Goal: Register for event/course

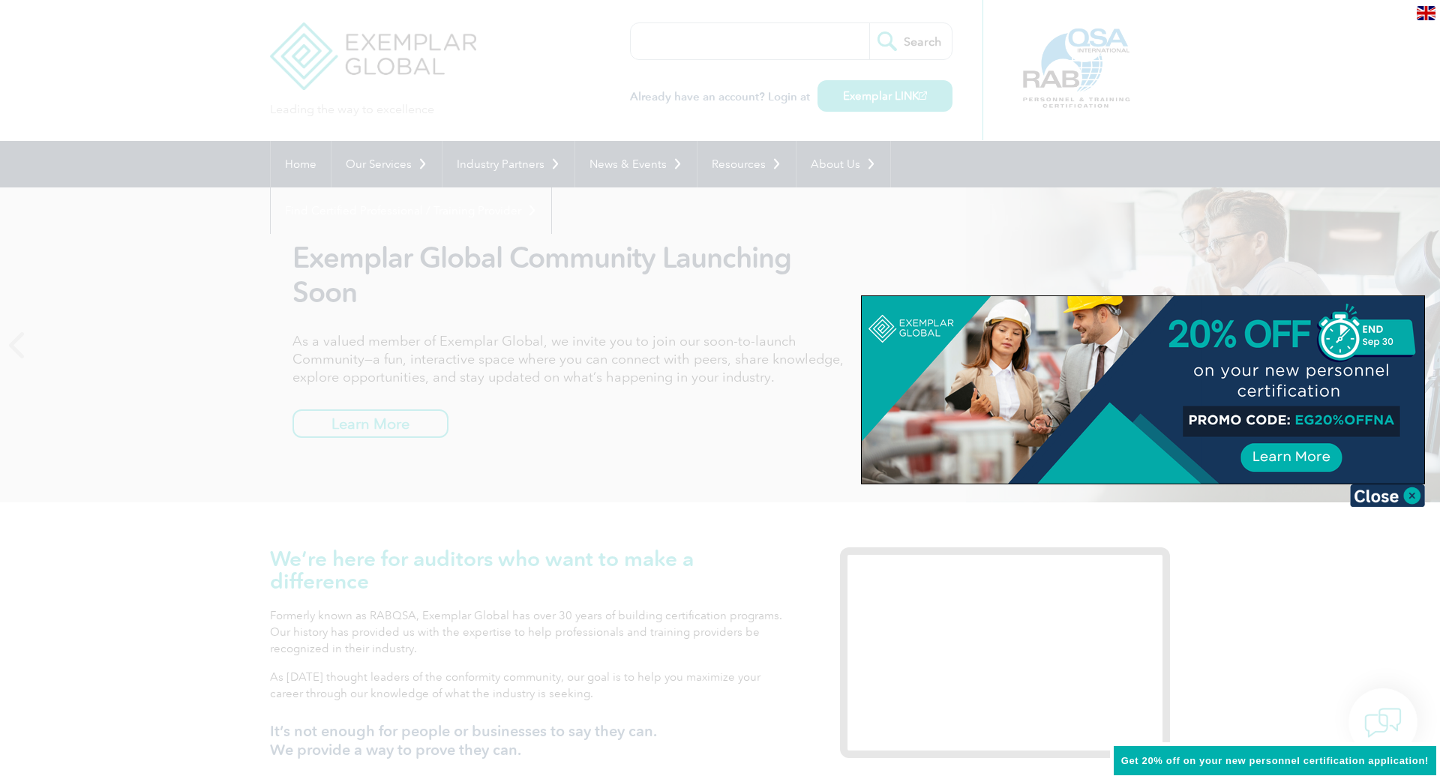
click at [1305, 600] on div at bounding box center [720, 389] width 1440 height 779
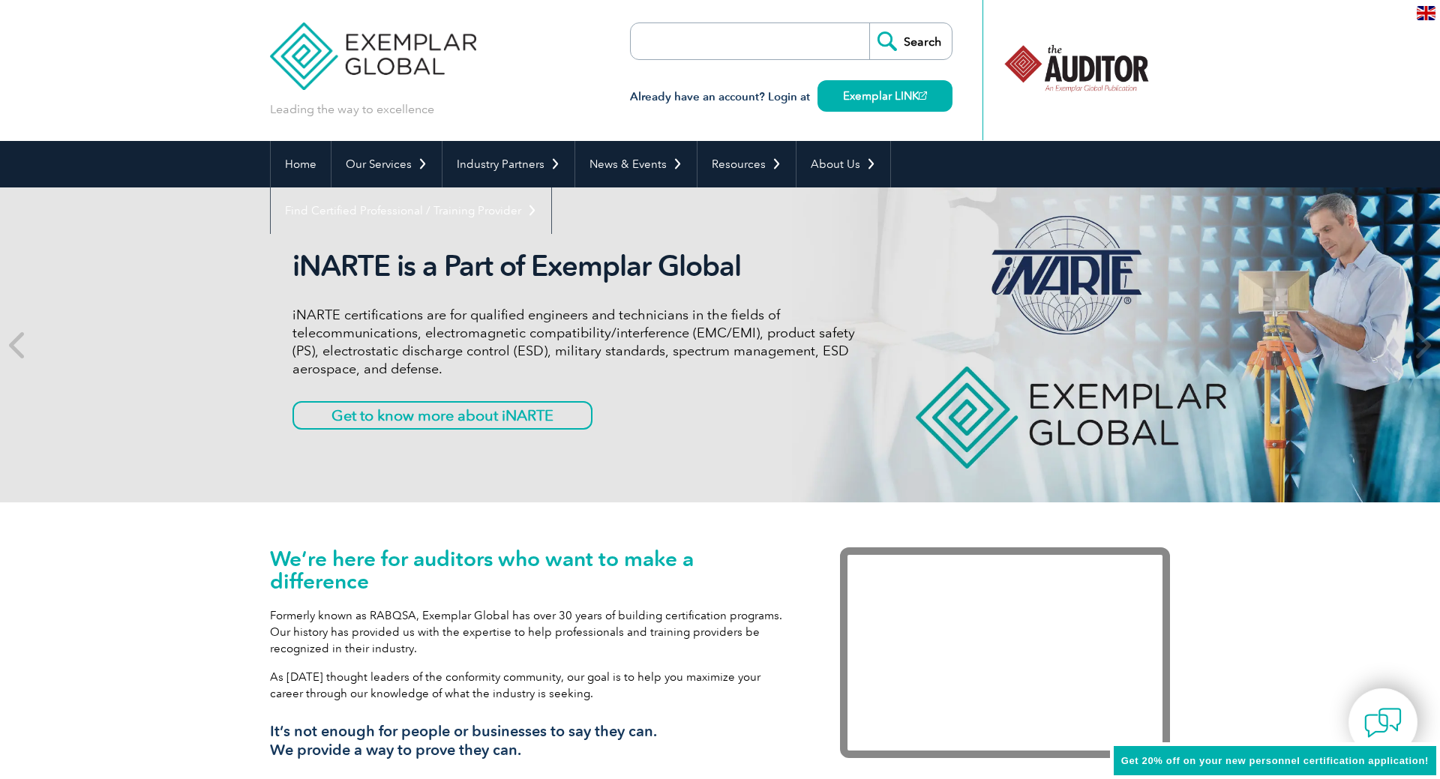
click at [1262, 761] on span "Get 20% off on your new personnel certification application!" at bounding box center [1276, 760] width 308 height 11
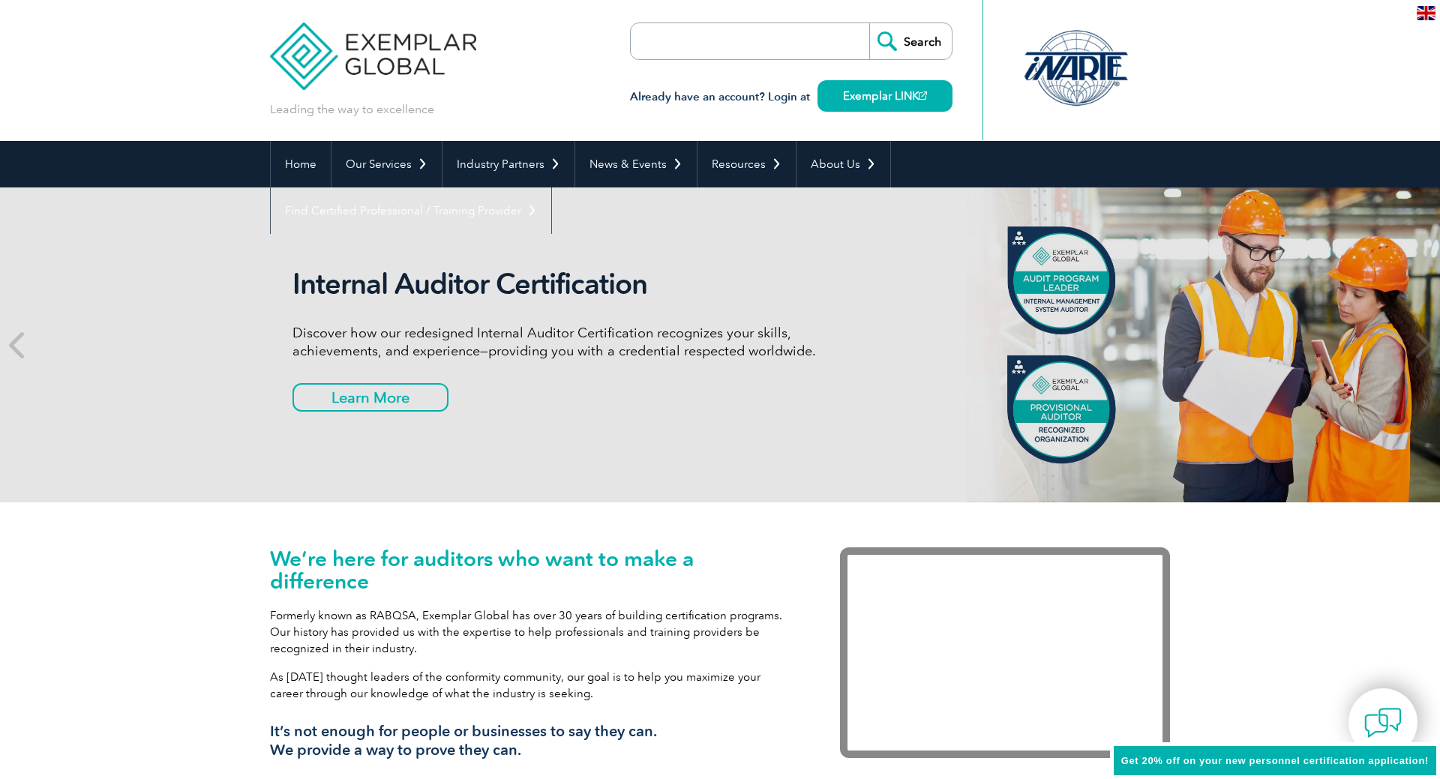
click at [1151, 761] on span "Get 20% off on your new personnel certification application!" at bounding box center [1276, 760] width 308 height 11
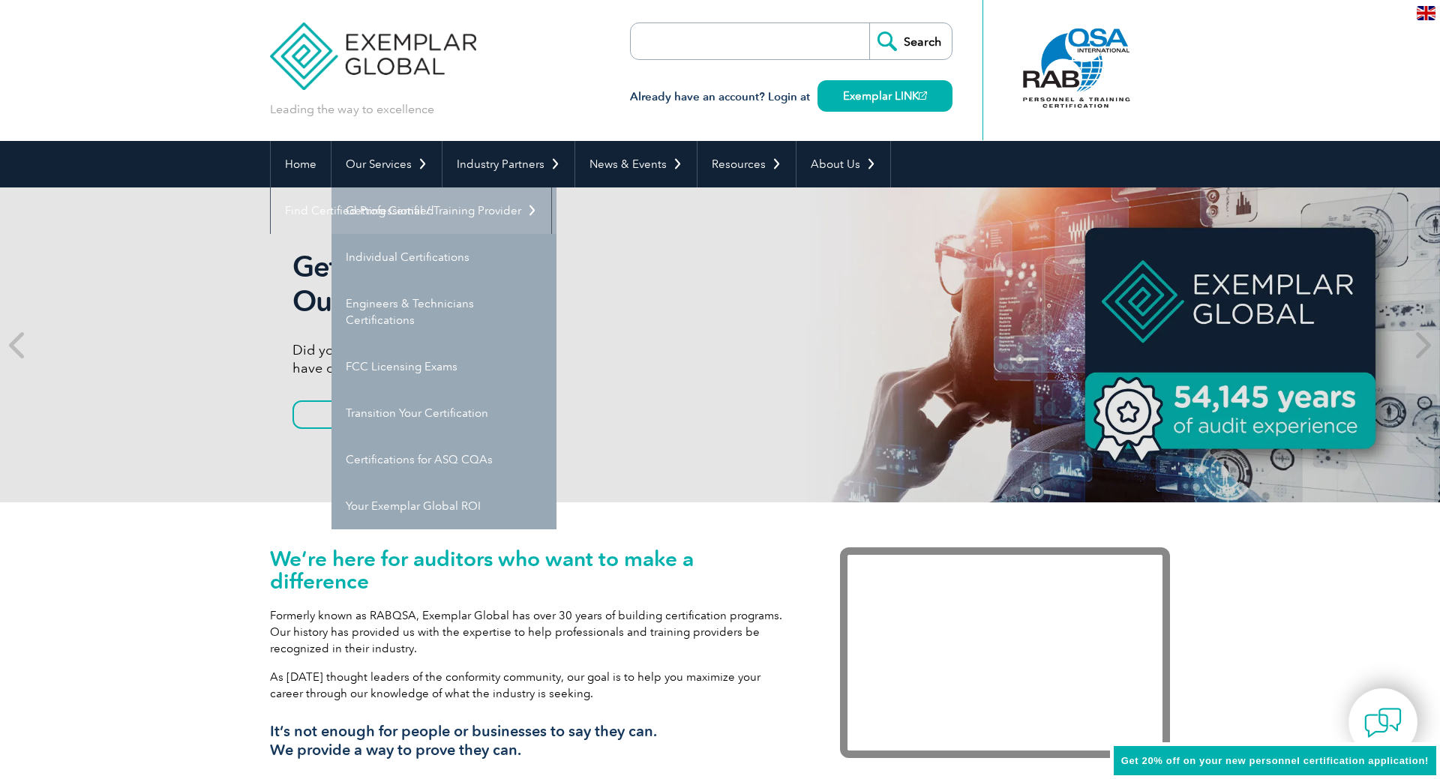
click at [401, 203] on link "Getting Certified" at bounding box center [444, 211] width 225 height 47
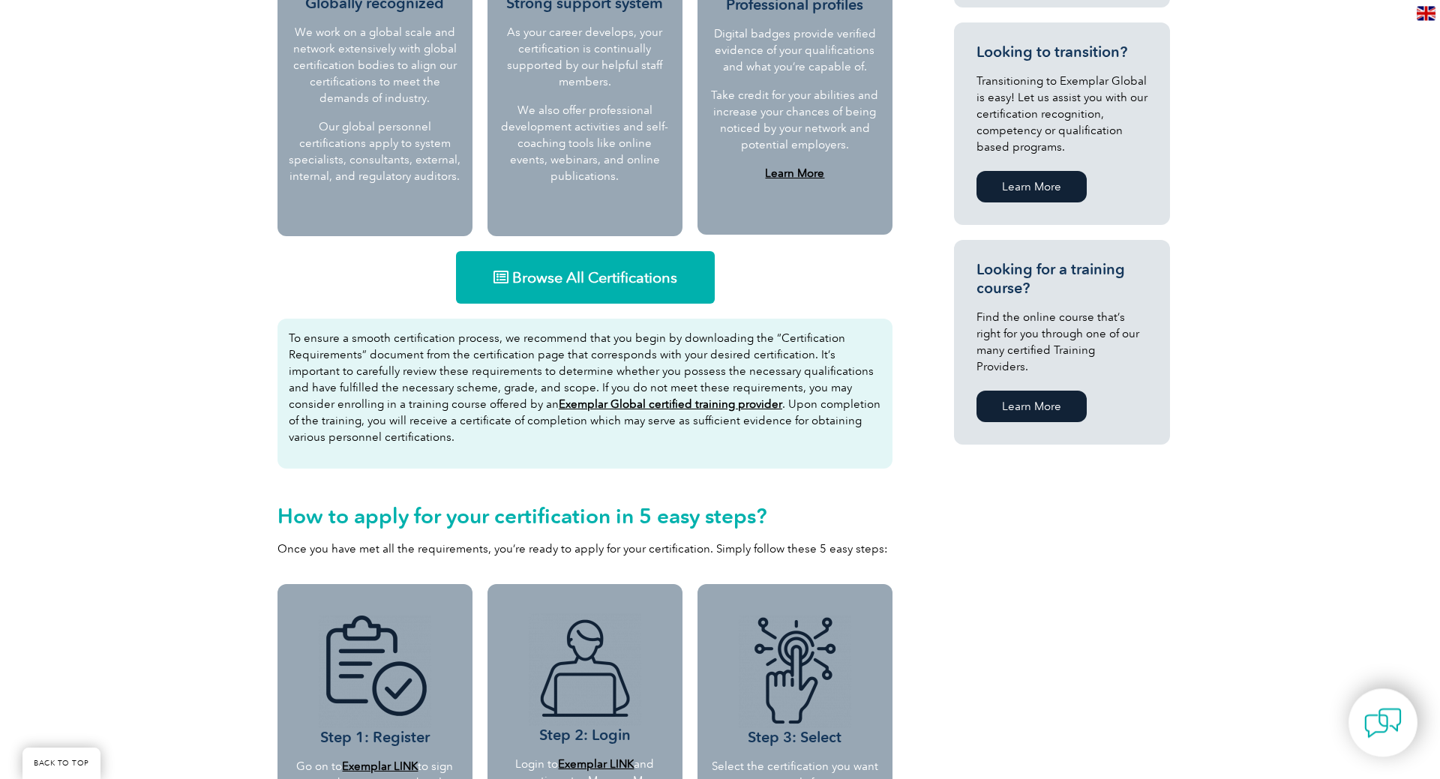
scroll to position [842, 0]
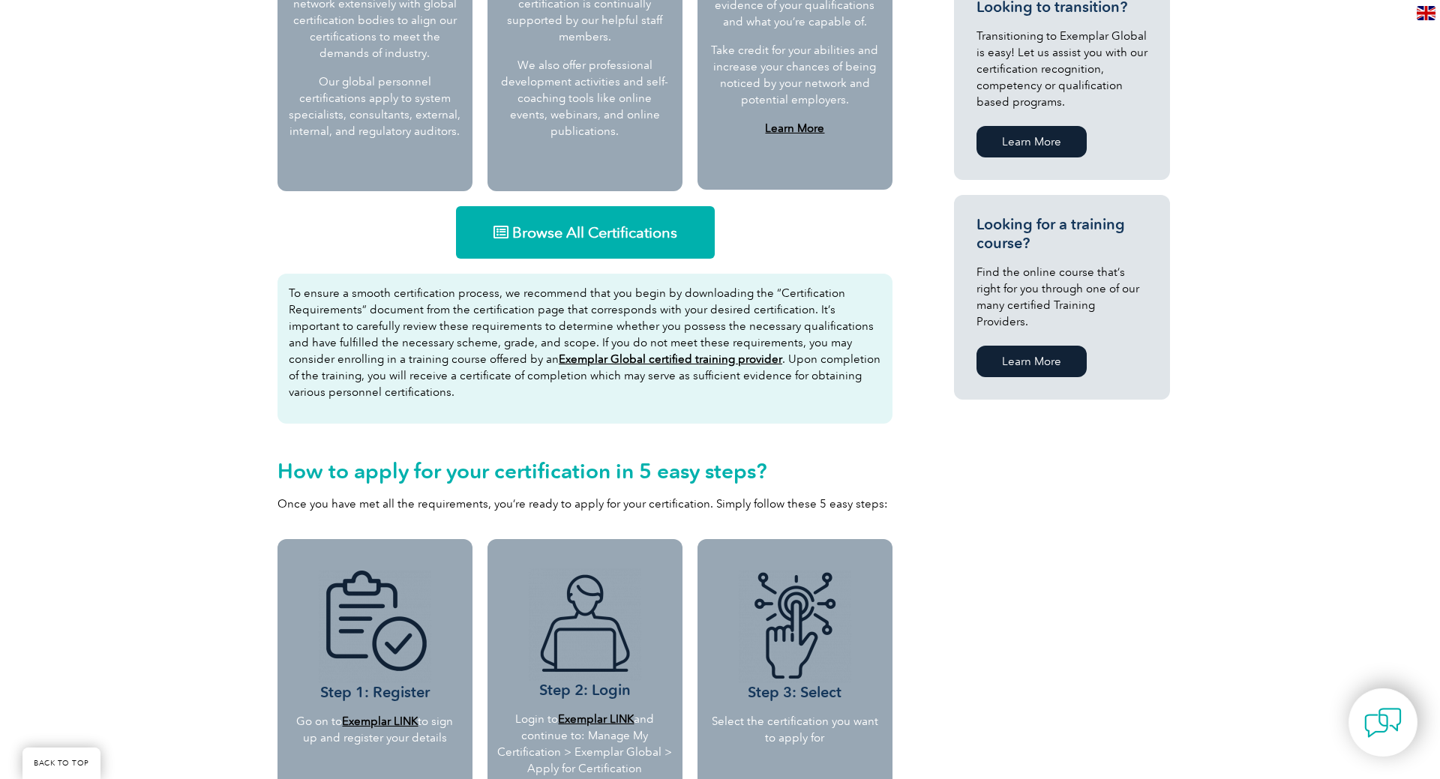
click at [632, 226] on span "Browse All Certifications" at bounding box center [594, 232] width 165 height 15
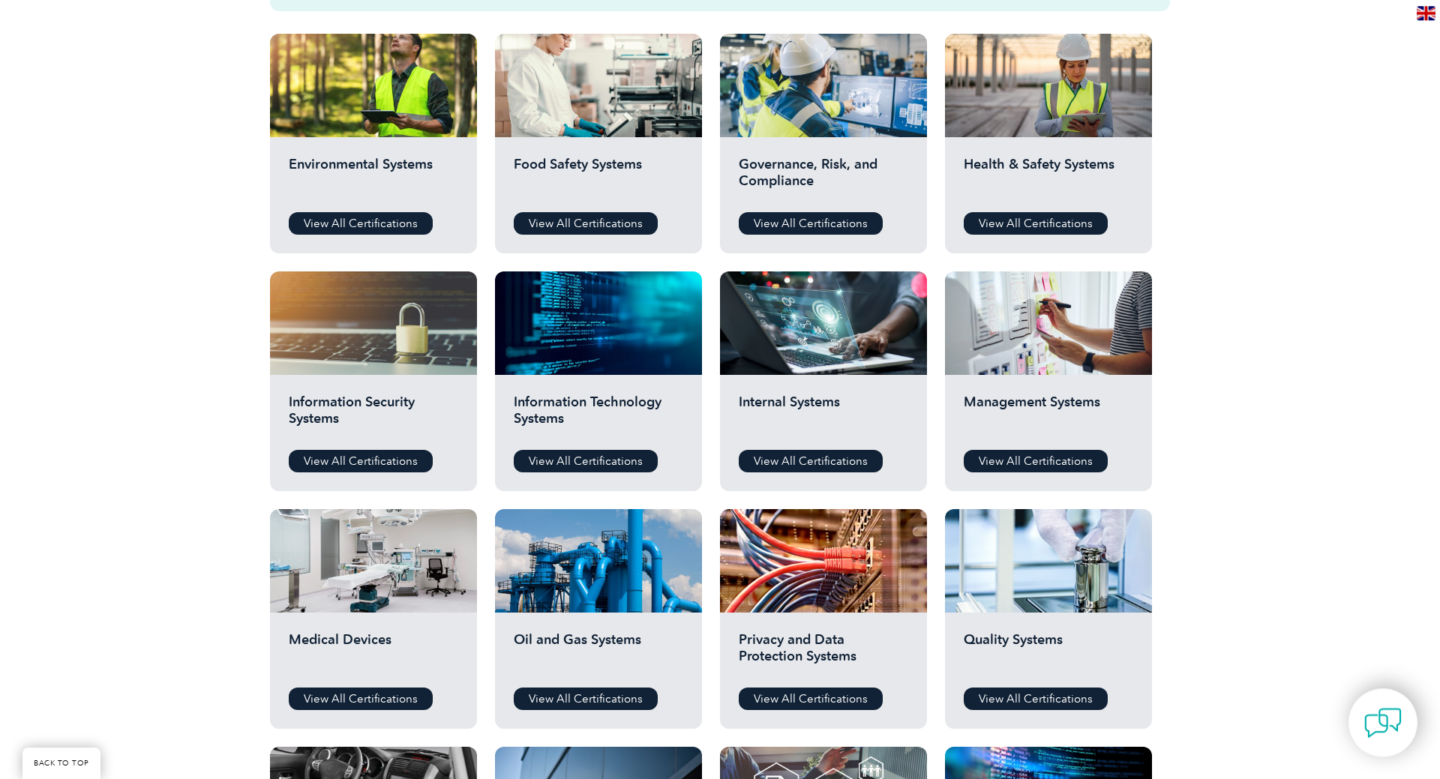
scroll to position [536, 0]
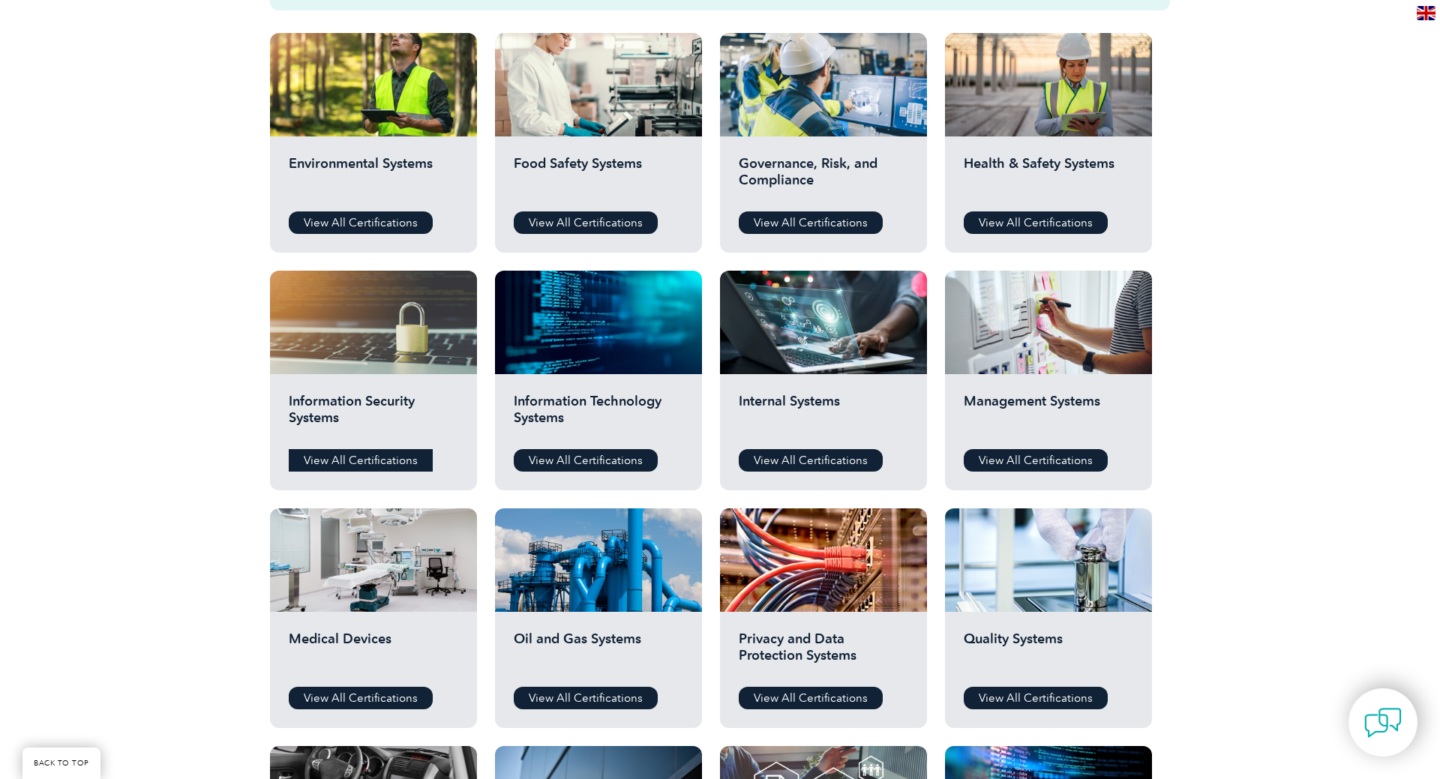
click at [372, 462] on link "View All Certifications" at bounding box center [361, 460] width 144 height 23
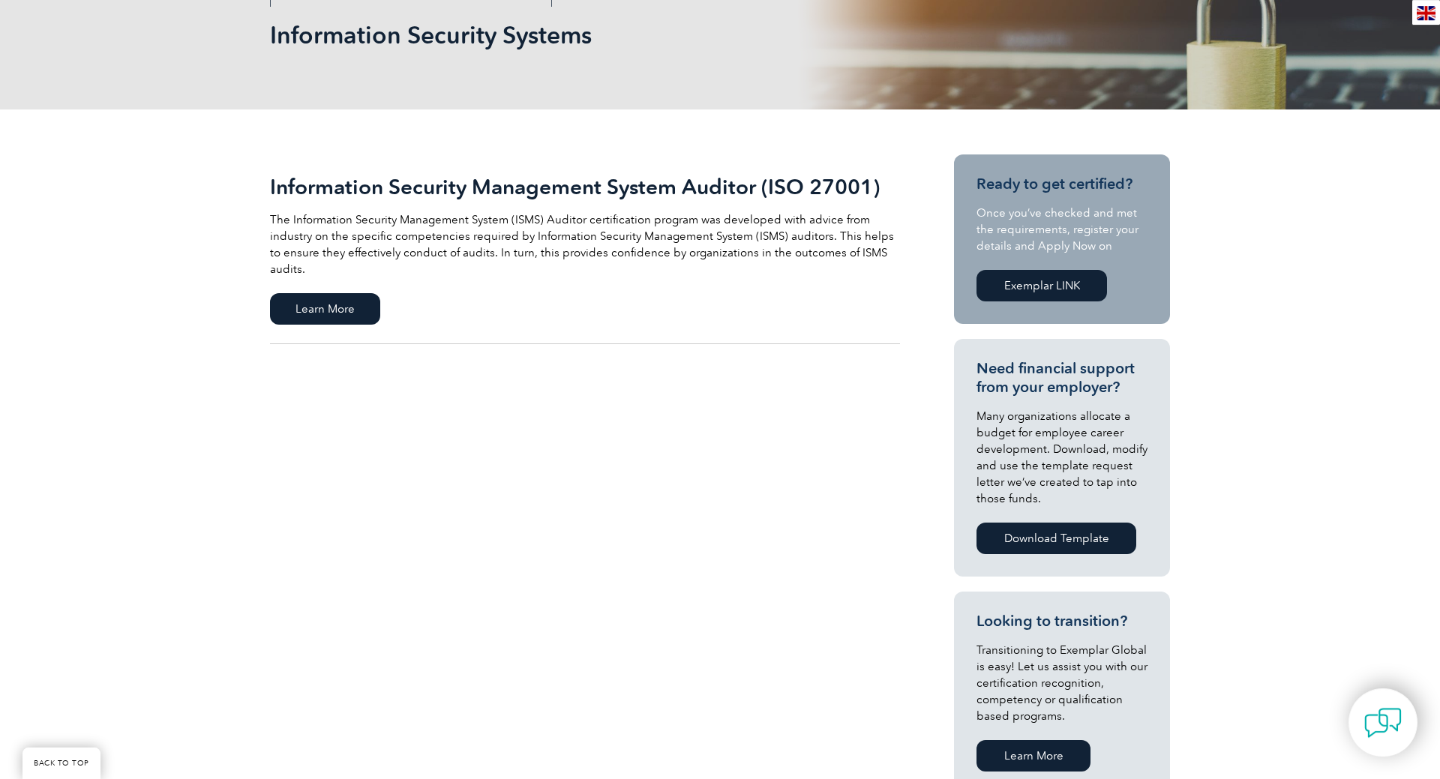
scroll to position [77, 0]
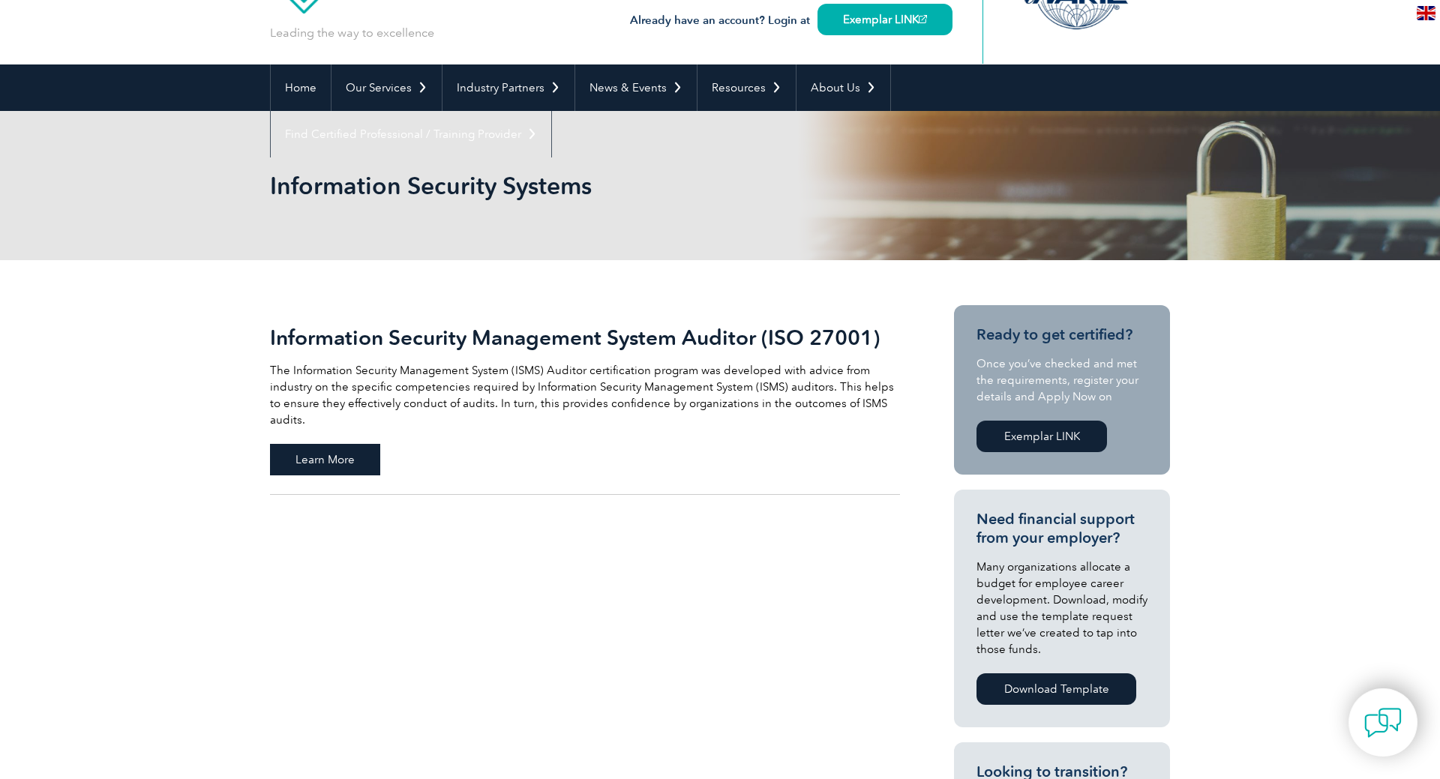
click at [346, 448] on span "Learn More" at bounding box center [325, 460] width 110 height 32
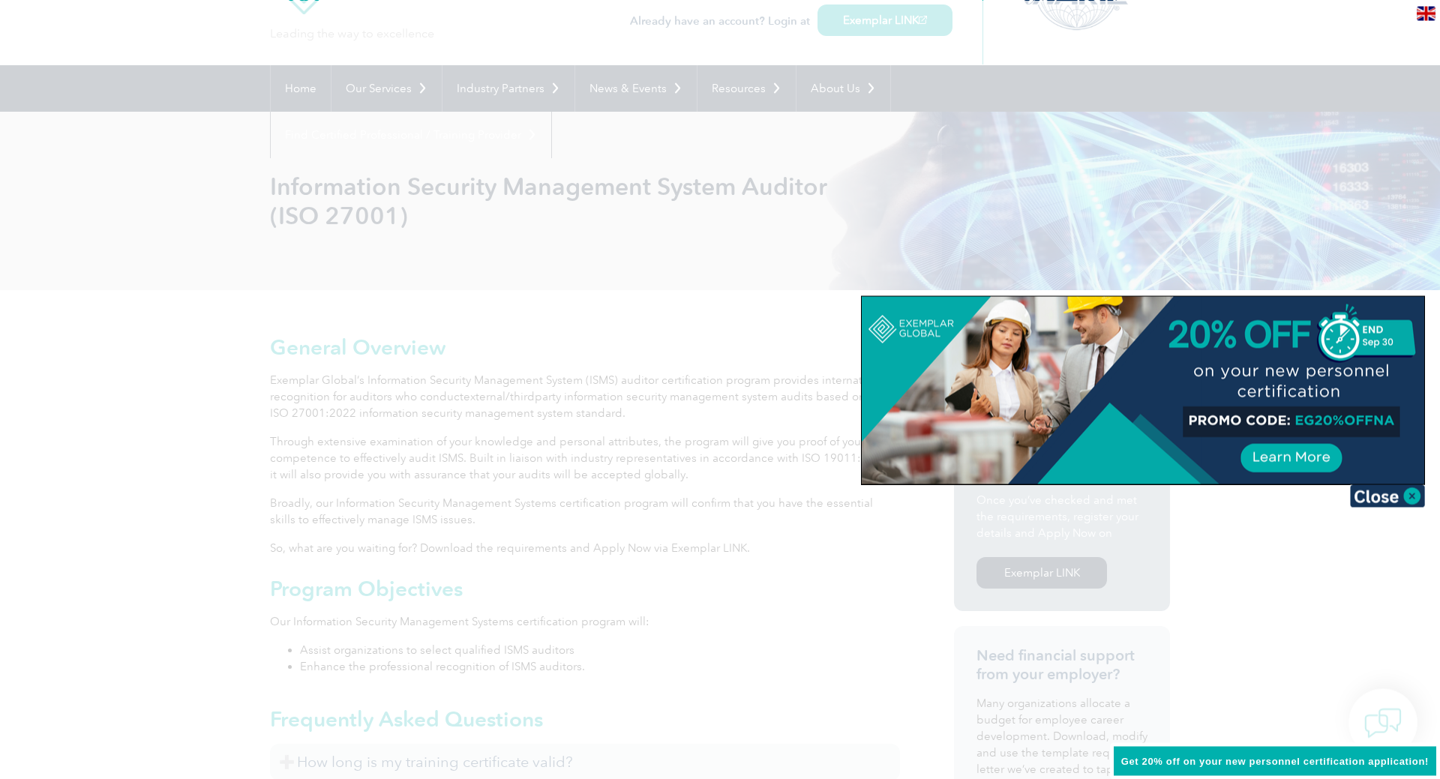
scroll to position [77, 0]
drag, startPoint x: 1295, startPoint y: 420, endPoint x: 1377, endPoint y: 420, distance: 81.8
click at [1377, 420] on div at bounding box center [1143, 390] width 563 height 188
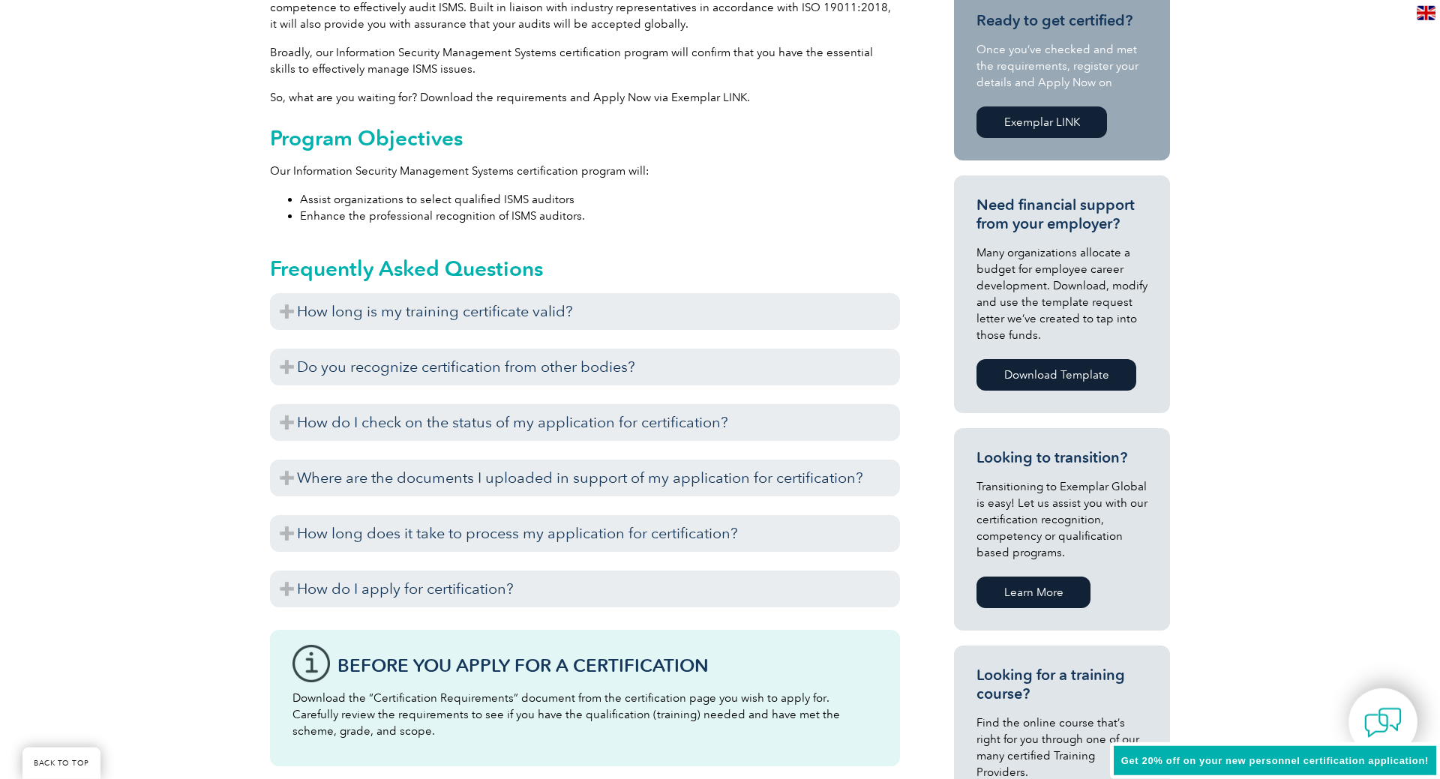
scroll to position [536, 0]
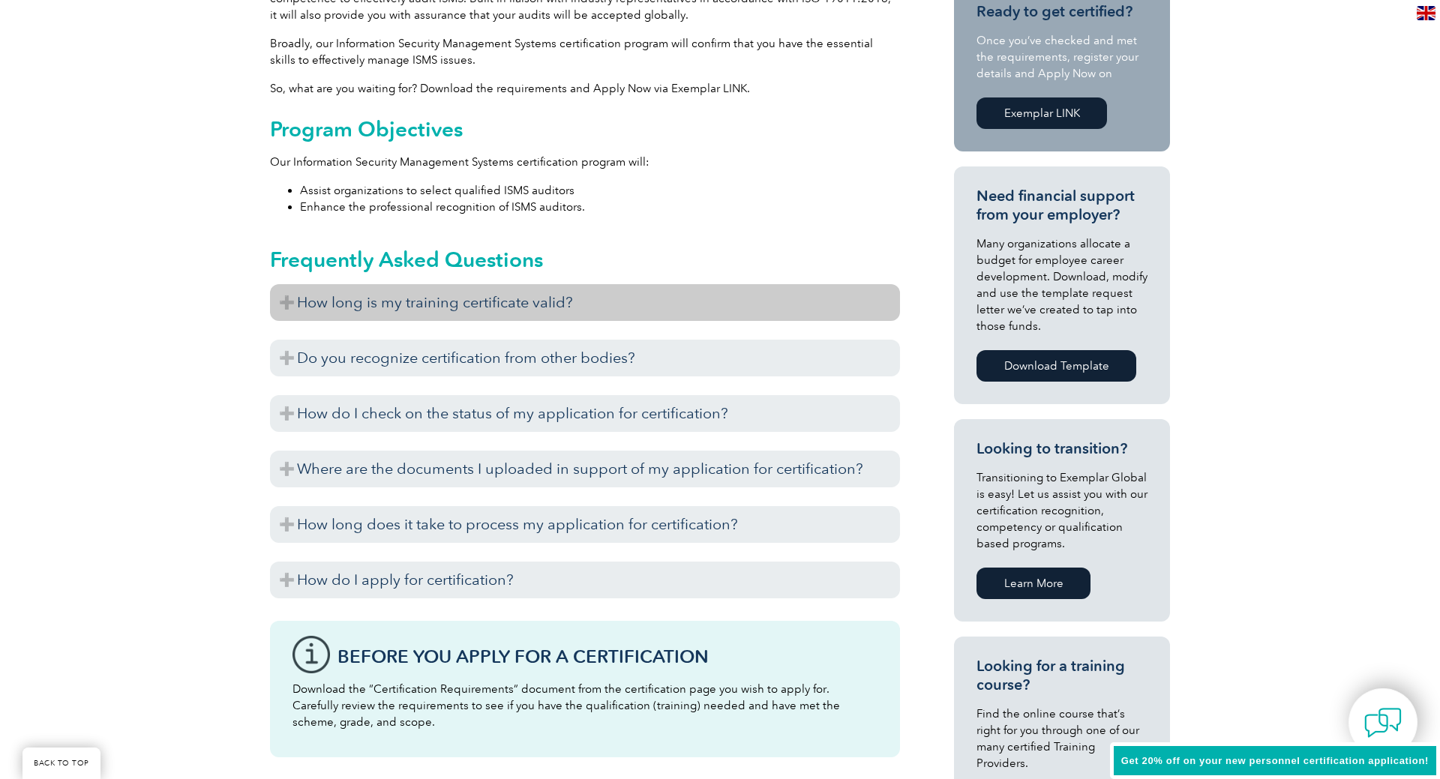
click at [466, 305] on h3 "How long is my training certificate valid?" at bounding box center [585, 302] width 630 height 37
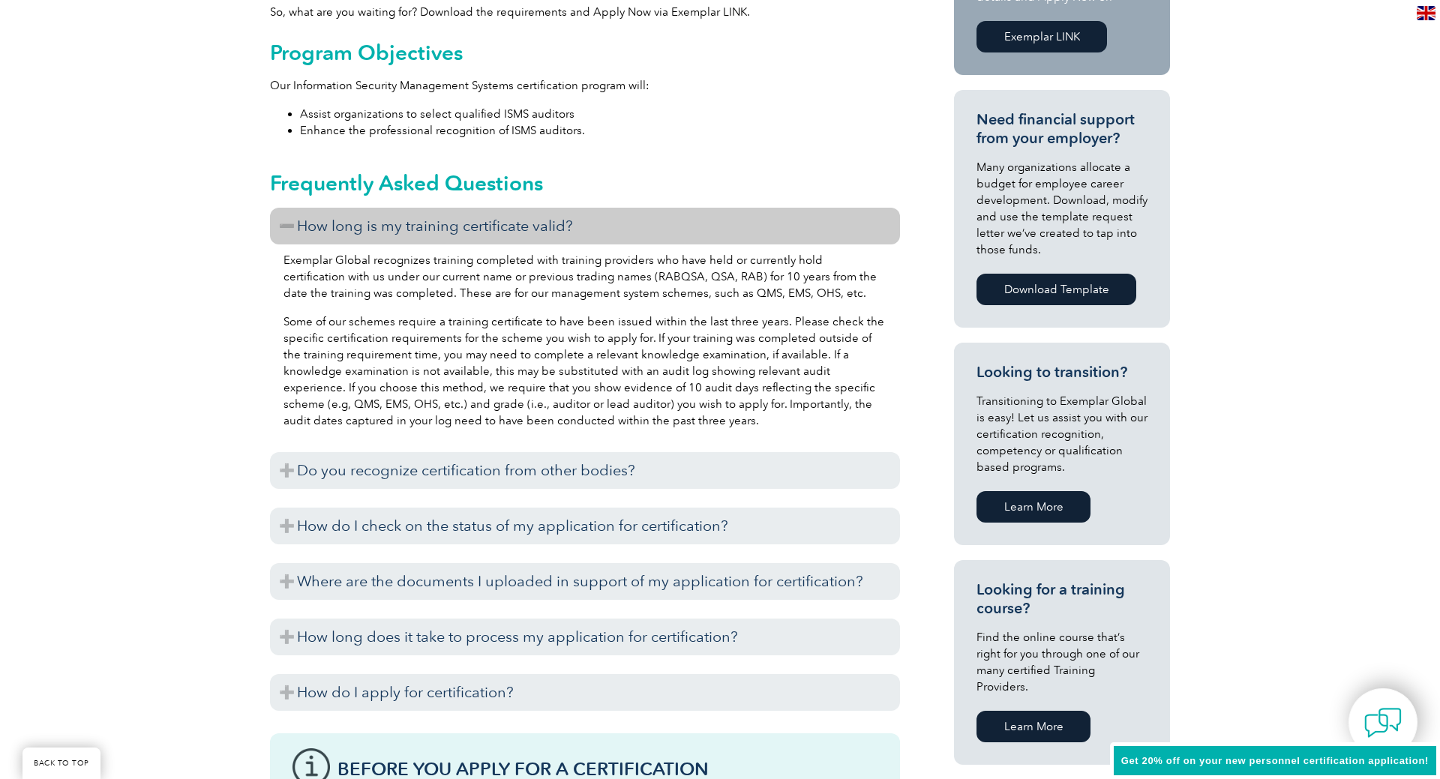
scroll to position [689, 0]
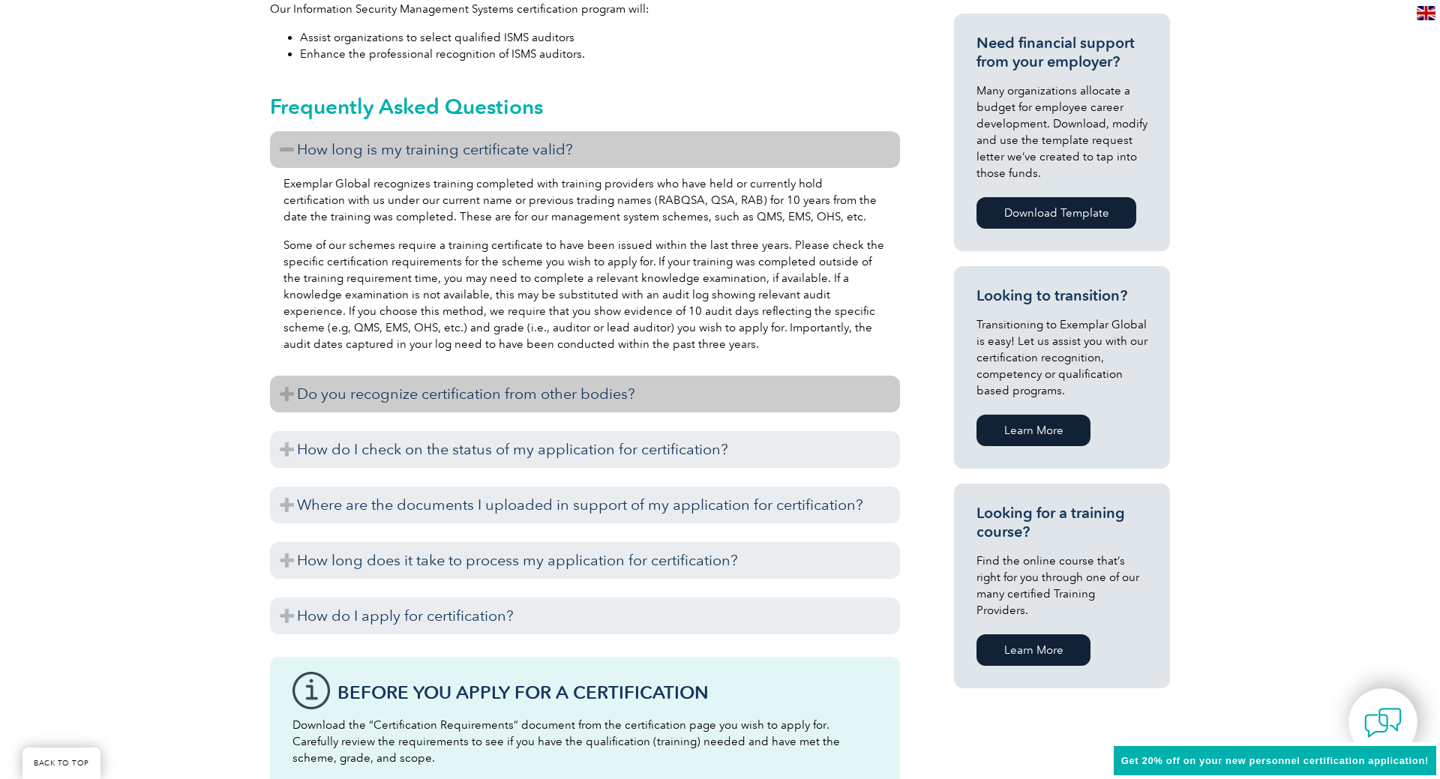
click at [634, 404] on h3 "Do you recognize certification from other bodies?" at bounding box center [585, 394] width 630 height 37
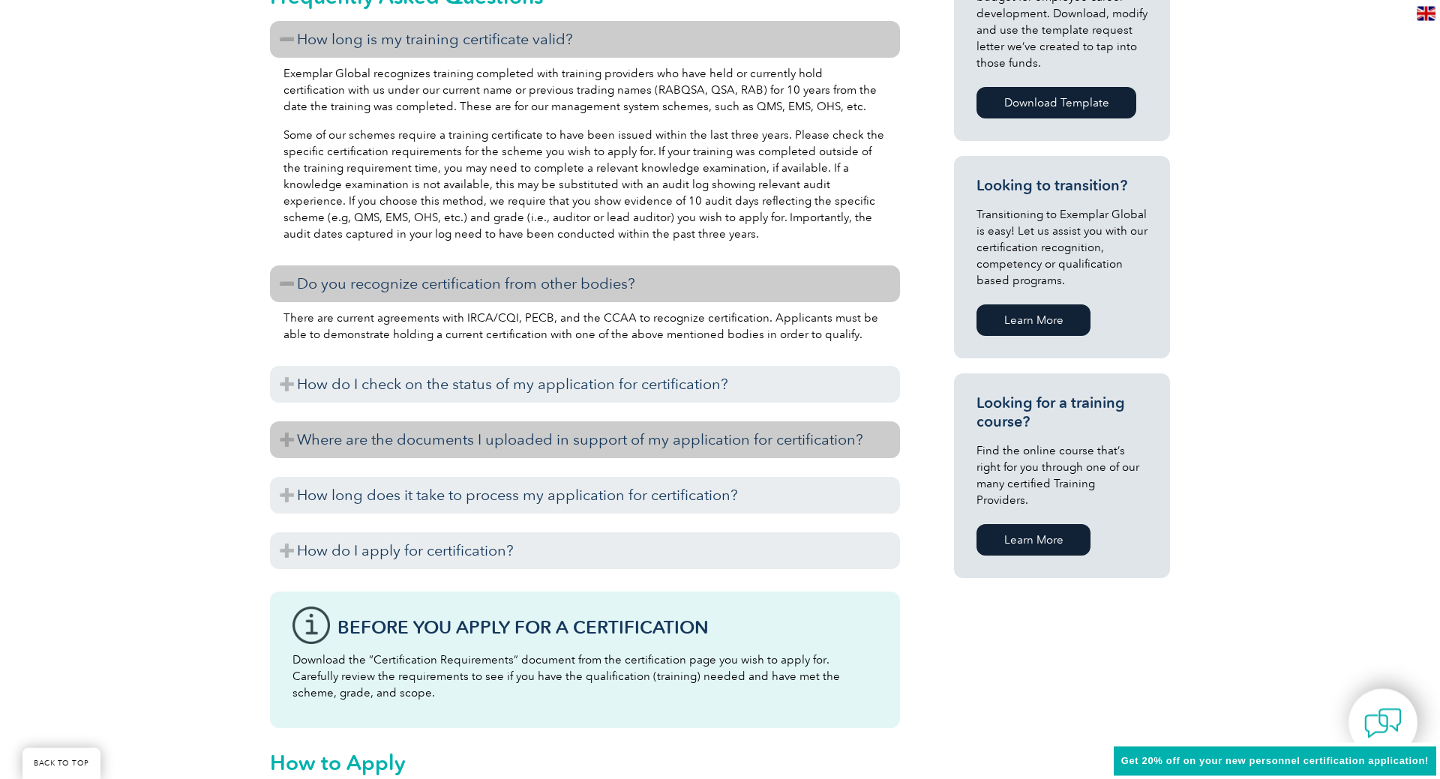
scroll to position [842, 0]
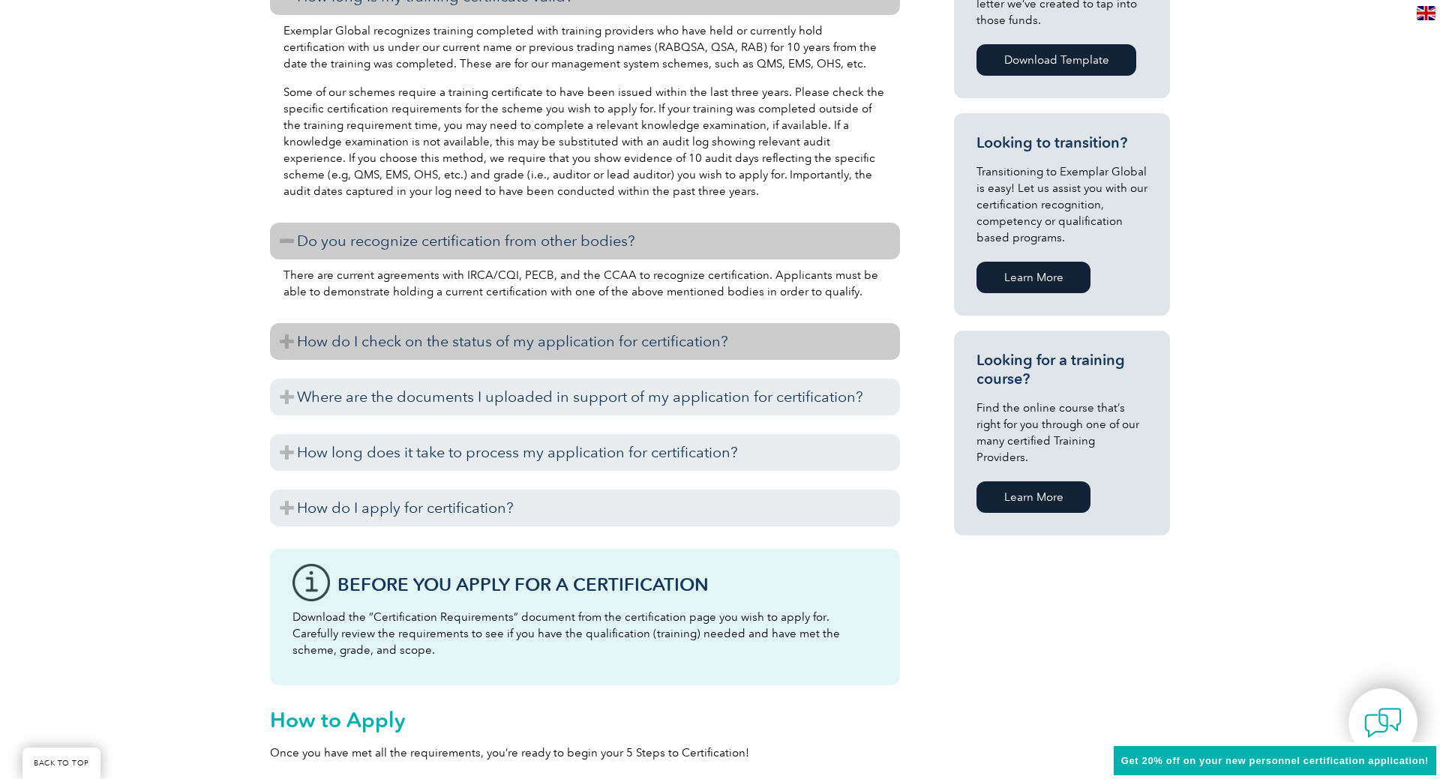
click at [665, 349] on h3 "How do I check on the status of my application for certification?" at bounding box center [585, 341] width 630 height 37
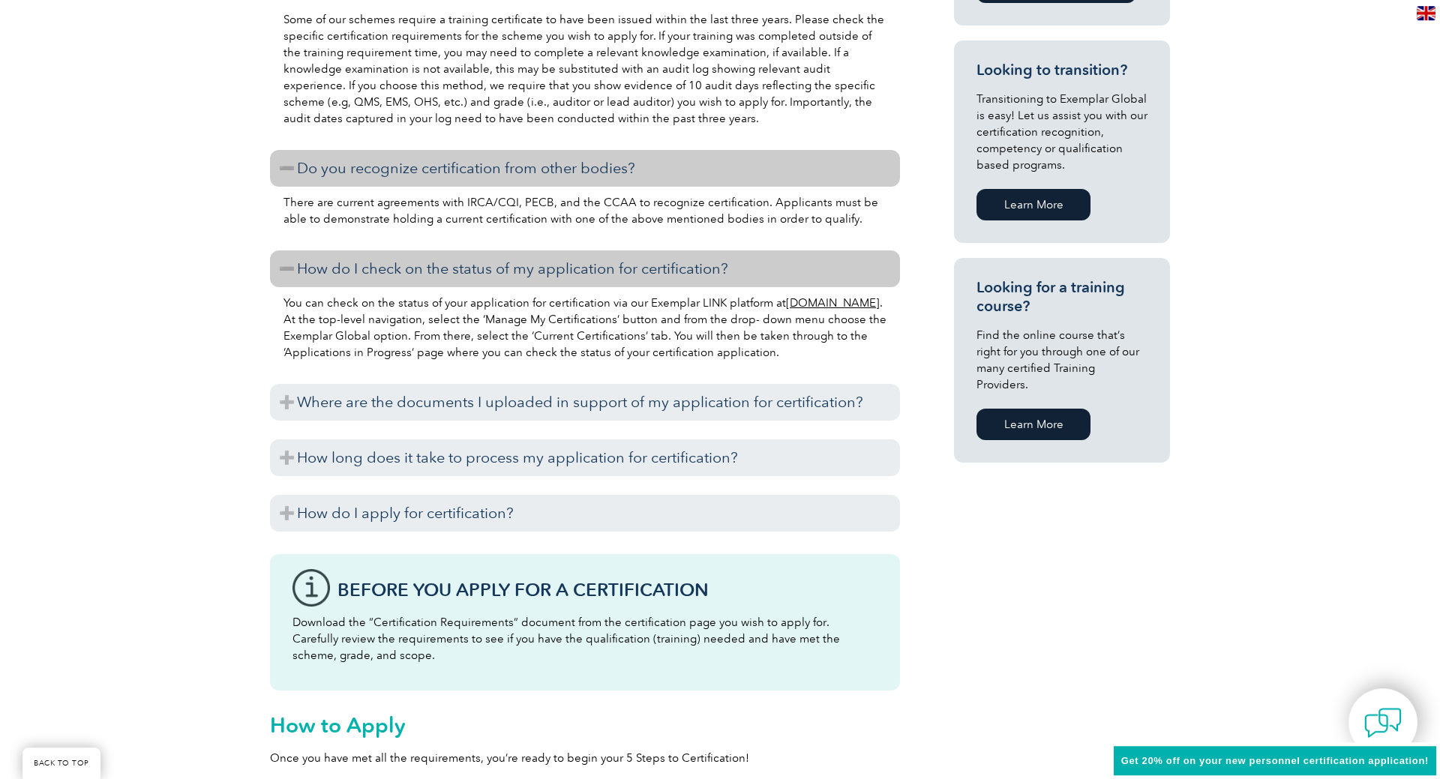
scroll to position [918, 0]
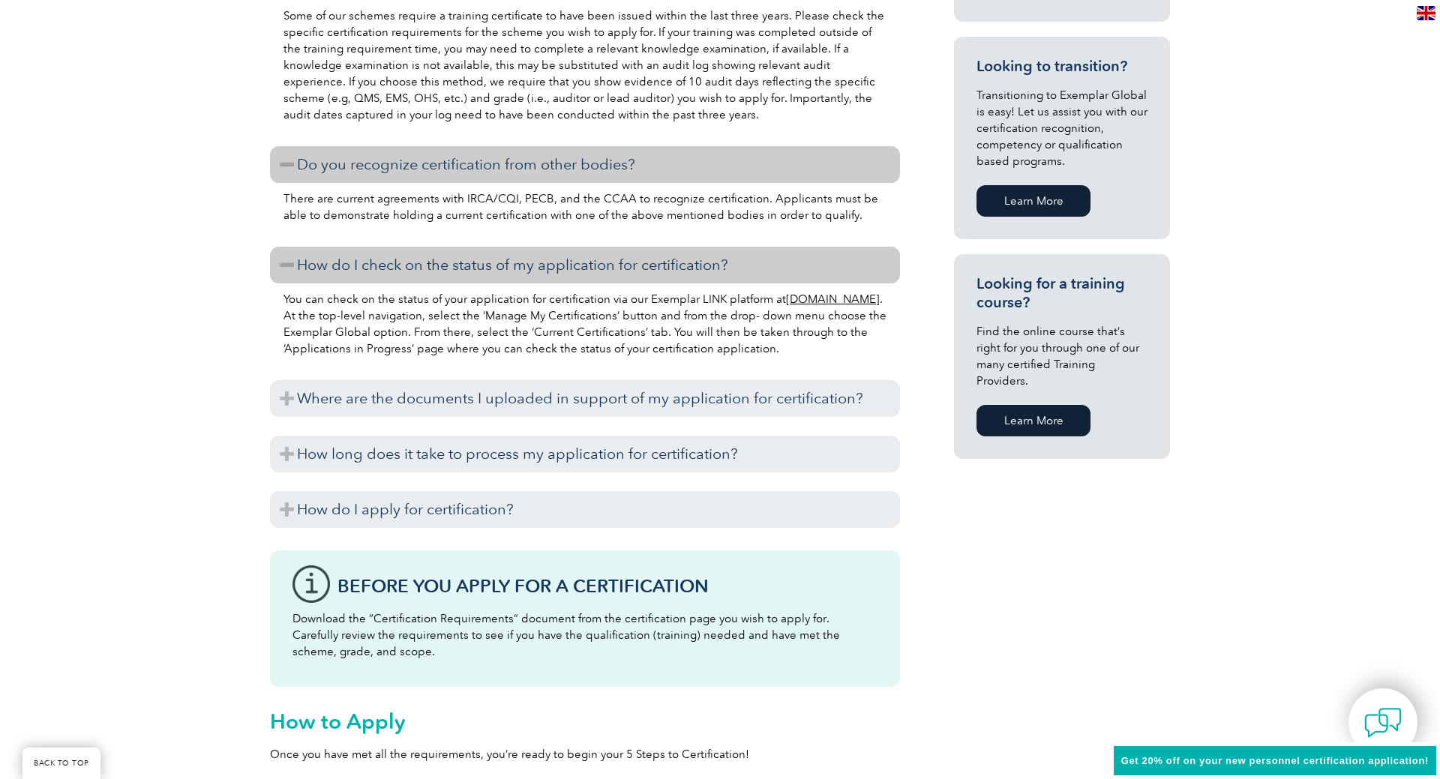
click at [1022, 405] on link "Learn More" at bounding box center [1034, 421] width 114 height 32
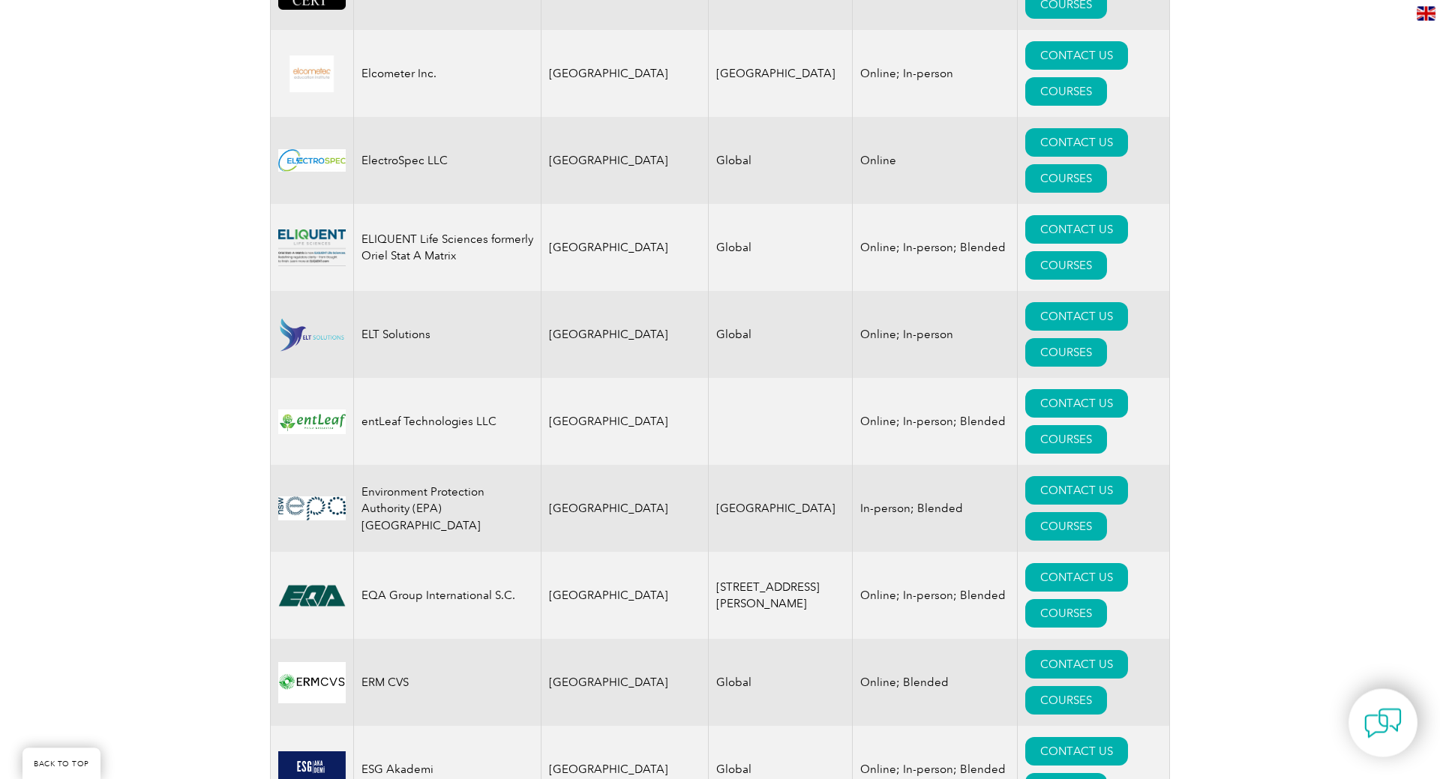
scroll to position [7270, 0]
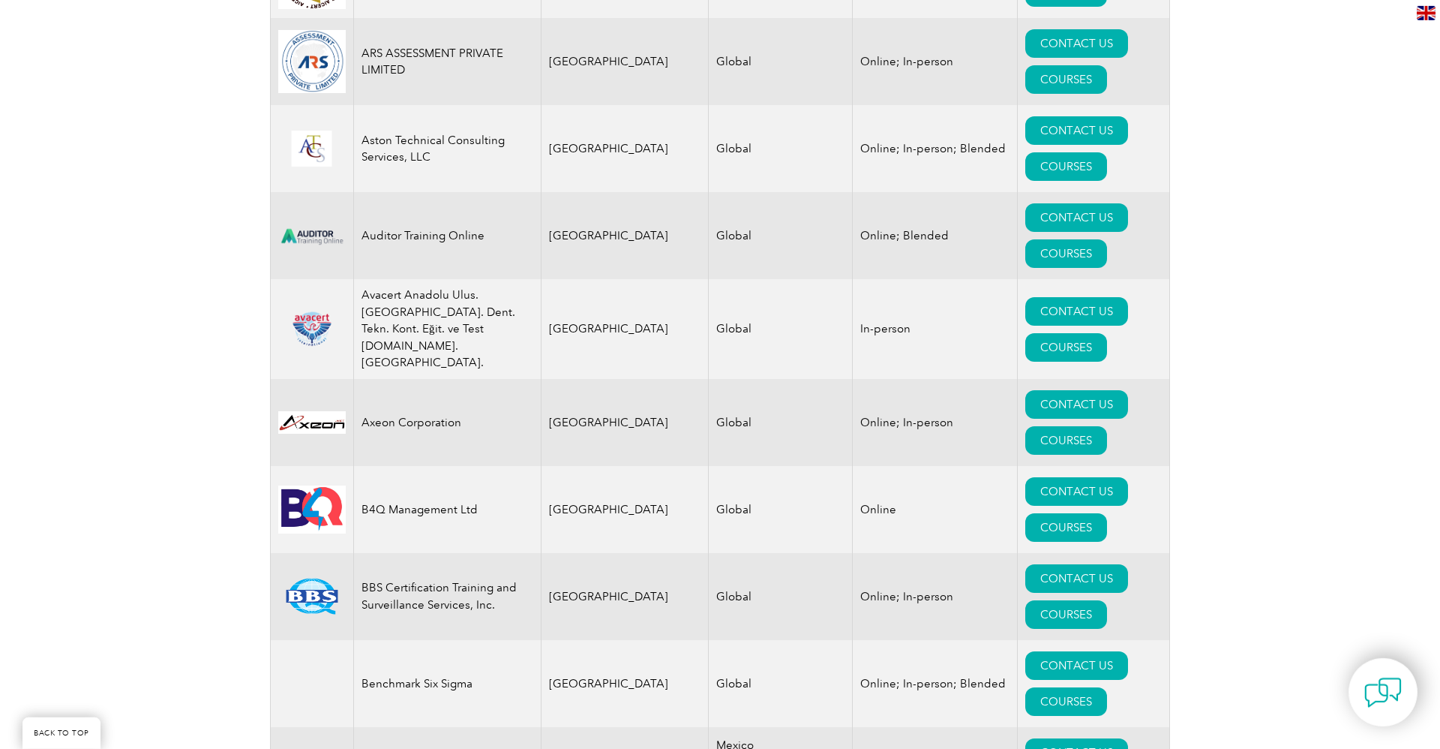
scroll to position [16645, 0]
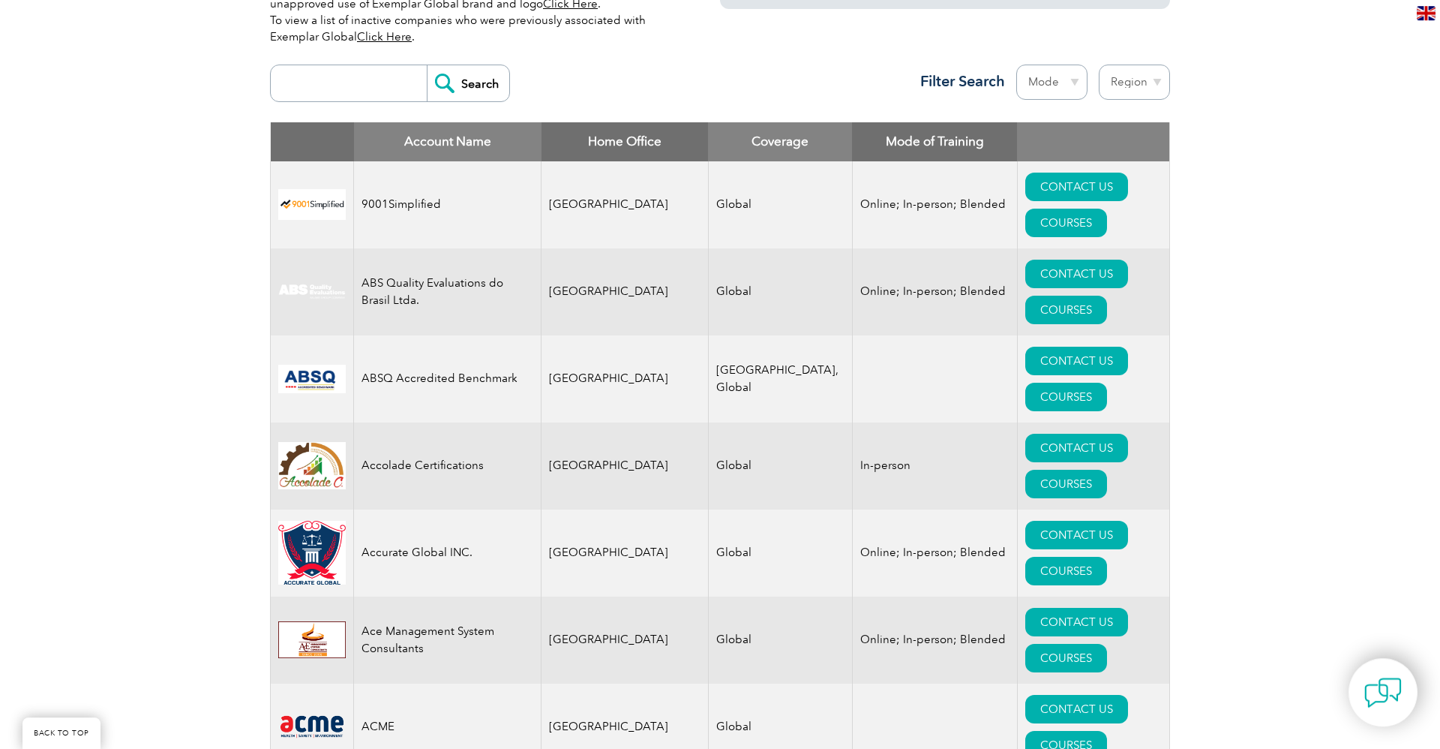
scroll to position [479, 0]
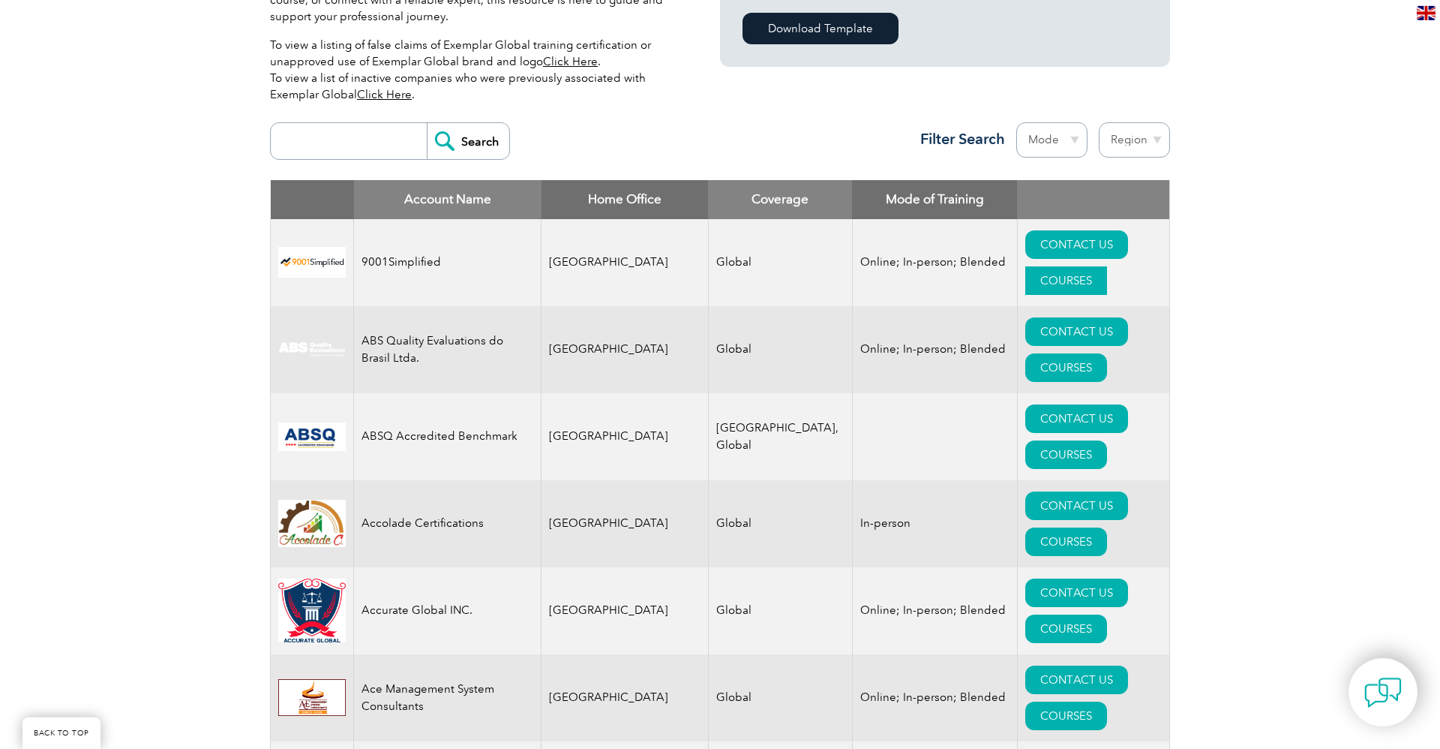
click at [1107, 266] on link "COURSES" at bounding box center [1067, 280] width 82 height 29
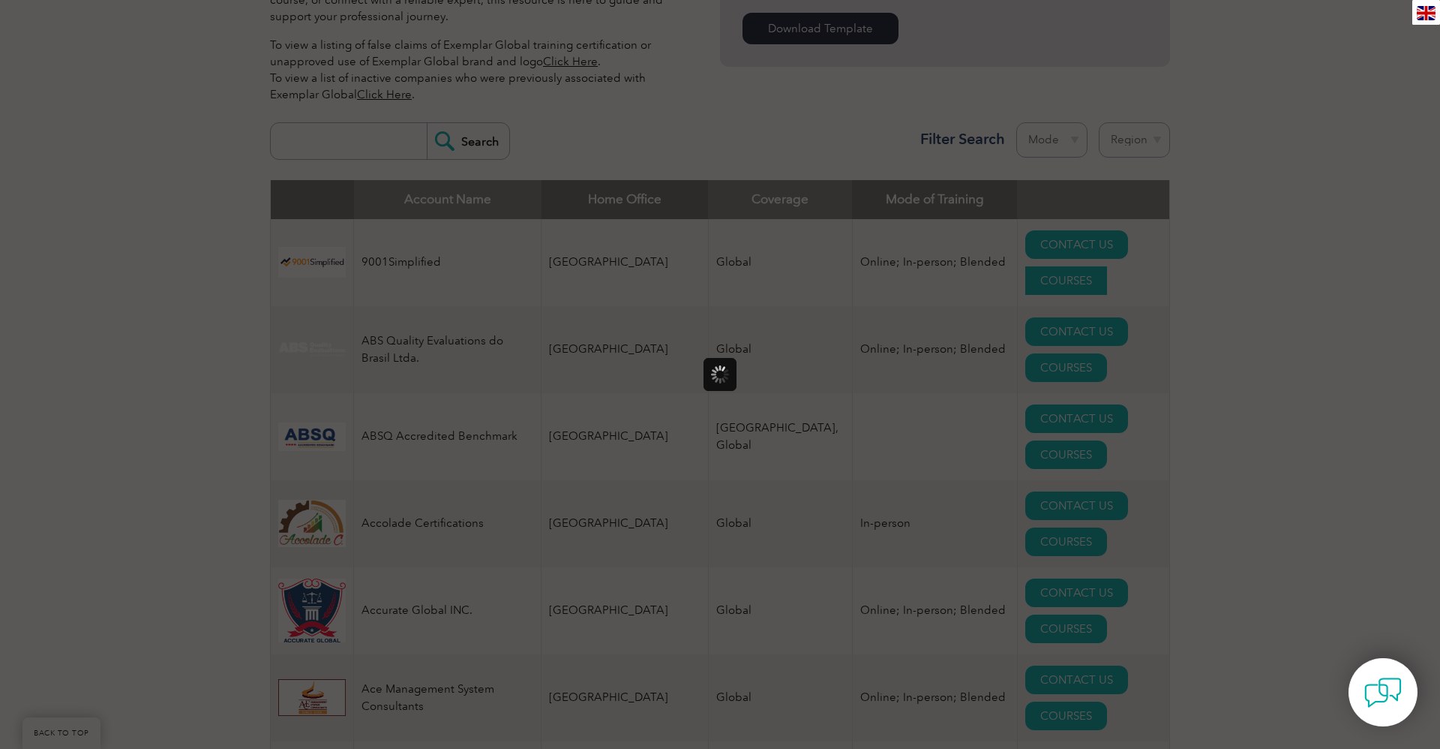
scroll to position [0, 0]
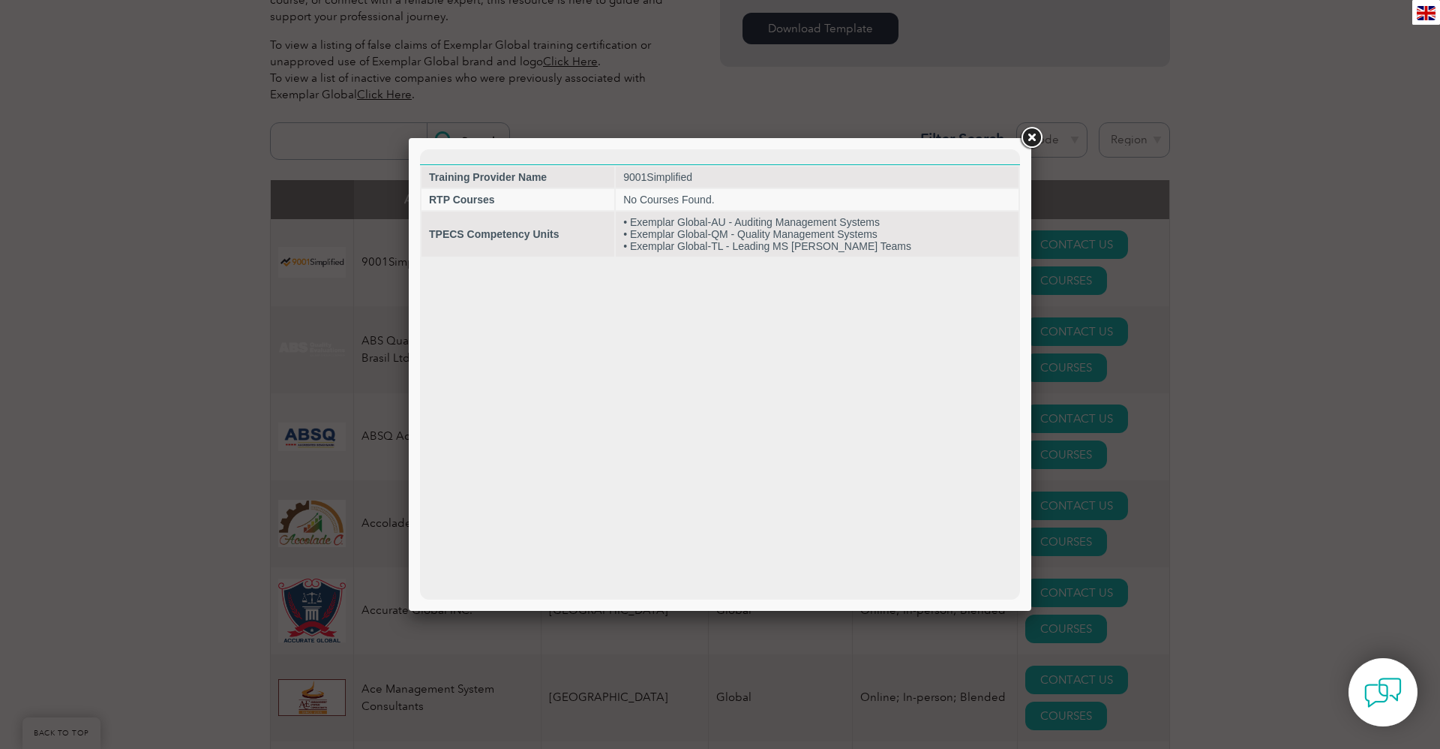
click at [1032, 139] on link at bounding box center [1031, 138] width 27 height 27
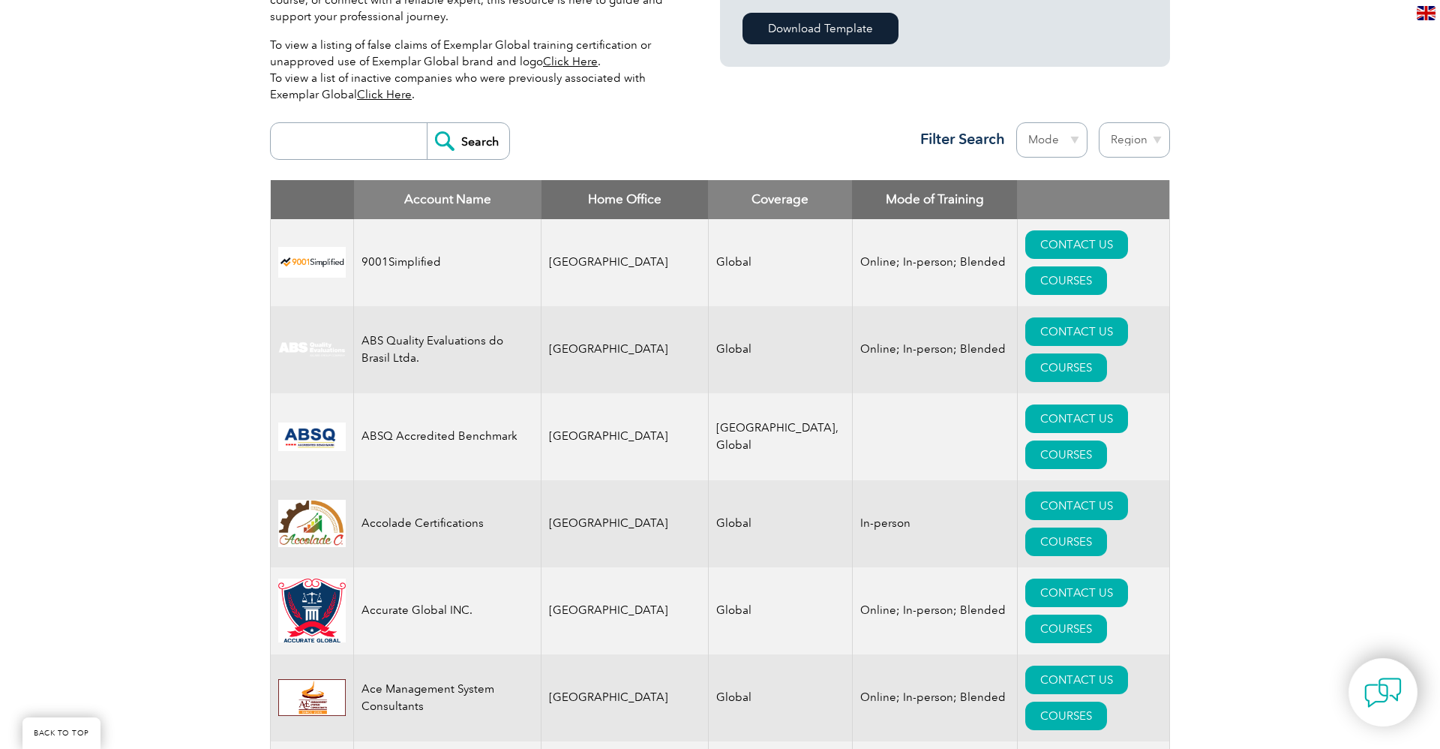
click at [1017, 122] on select "Mode Online In-person Blended" at bounding box center [1052, 139] width 71 height 35
select select "Online"
click option "Online" at bounding box center [0, 0] width 0 height 0
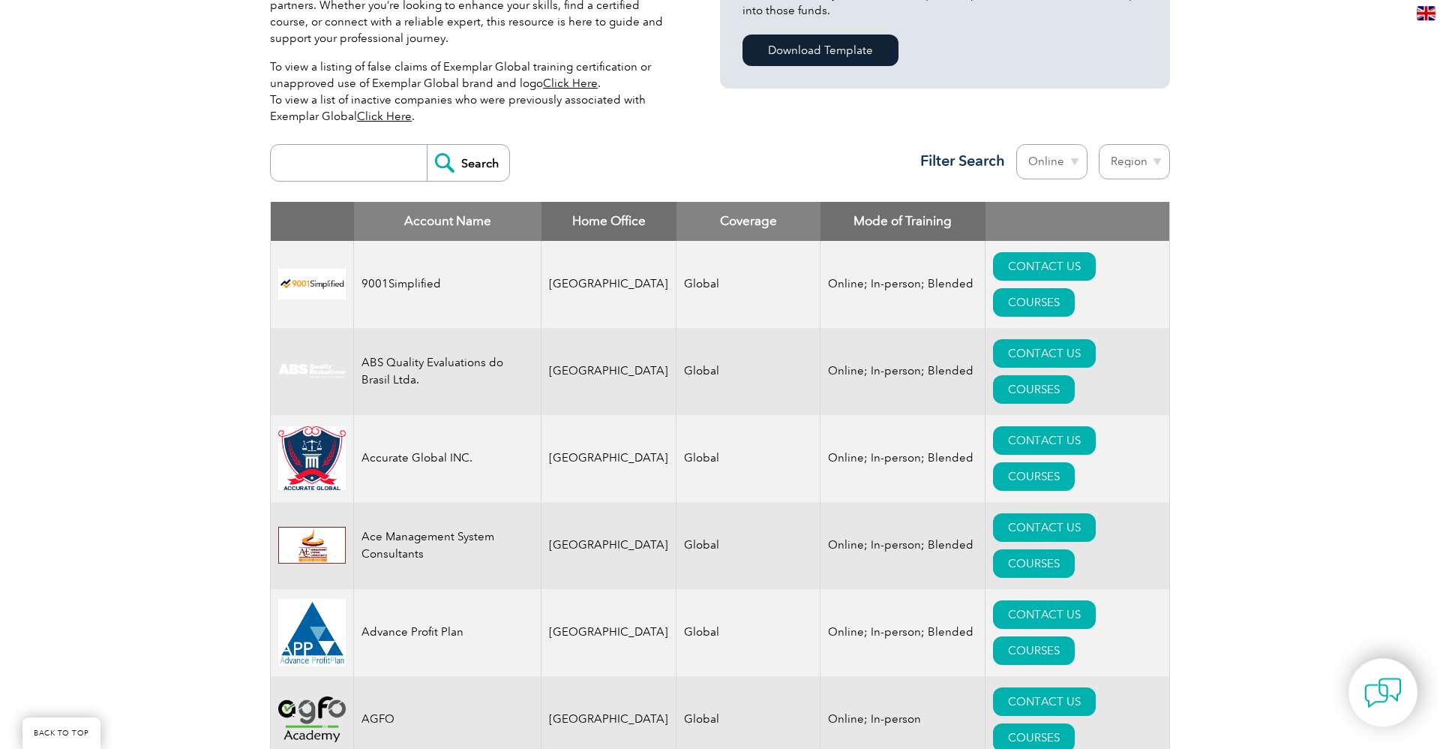
scroll to position [459, 0]
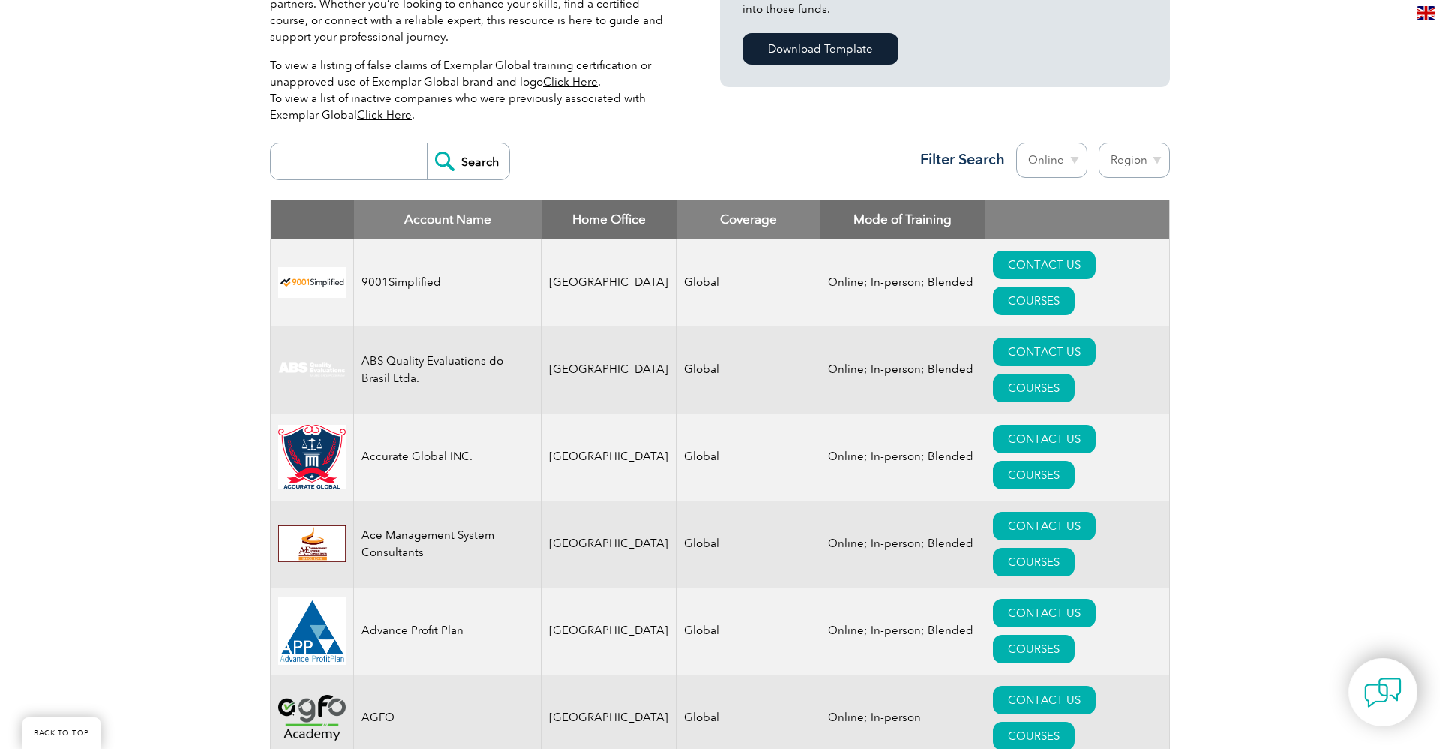
click at [1099, 143] on select "Region [GEOGRAPHIC_DATA] [GEOGRAPHIC_DATA] [GEOGRAPHIC_DATA] [GEOGRAPHIC_DATA] …" at bounding box center [1134, 160] width 71 height 35
click at [1075, 461] on link "COURSES" at bounding box center [1034, 475] width 82 height 29
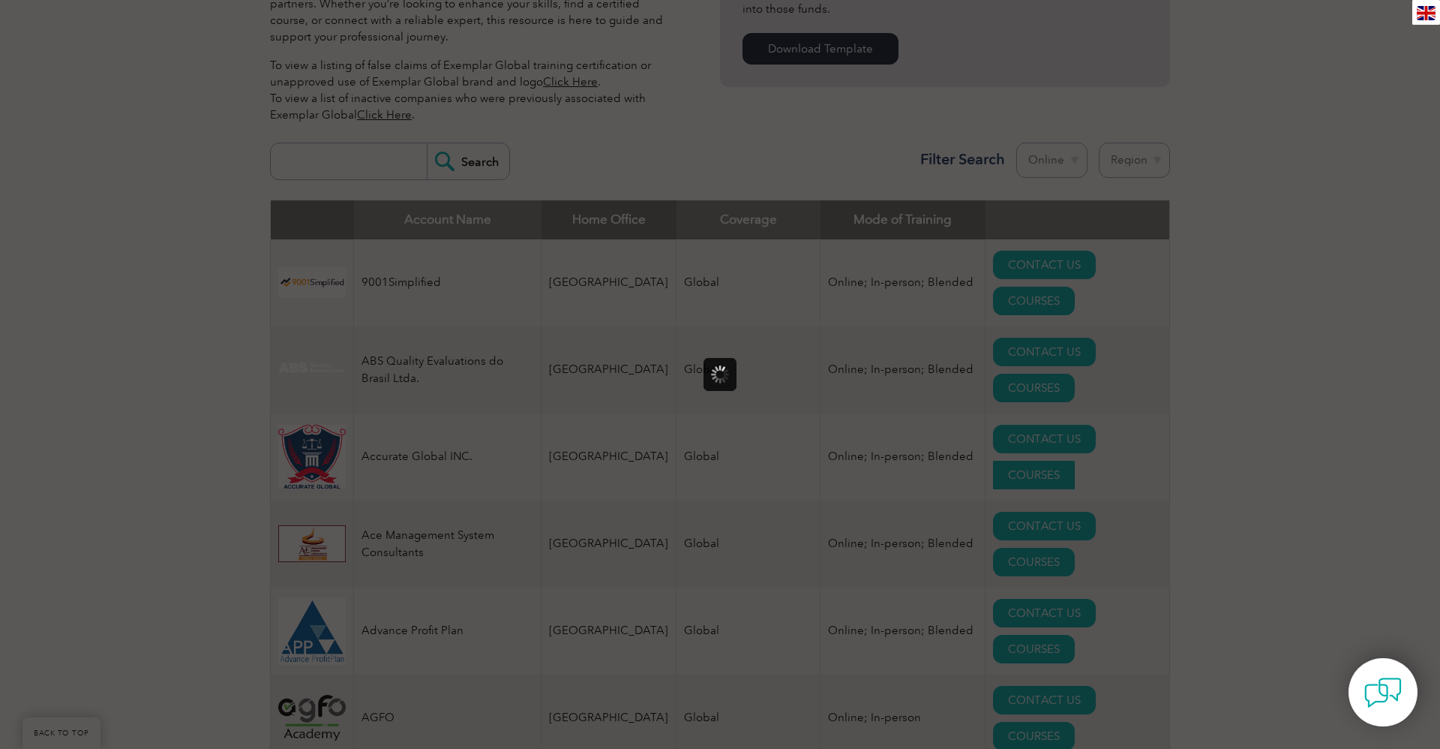
scroll to position [0, 0]
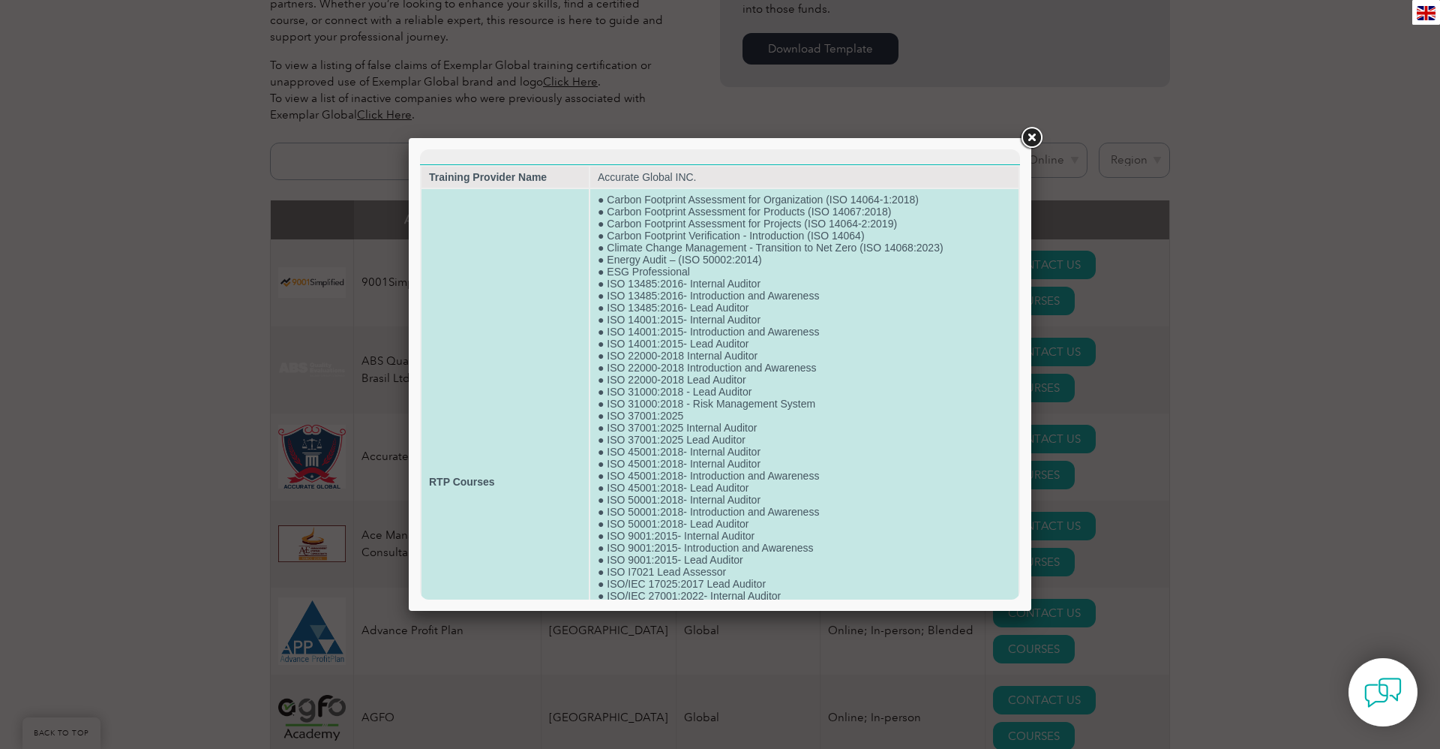
click at [792, 302] on td "● Carbon Footprint Assessment for Organization (ISO 14064-1:2018) ● Carbon Foot…" at bounding box center [804, 481] width 428 height 585
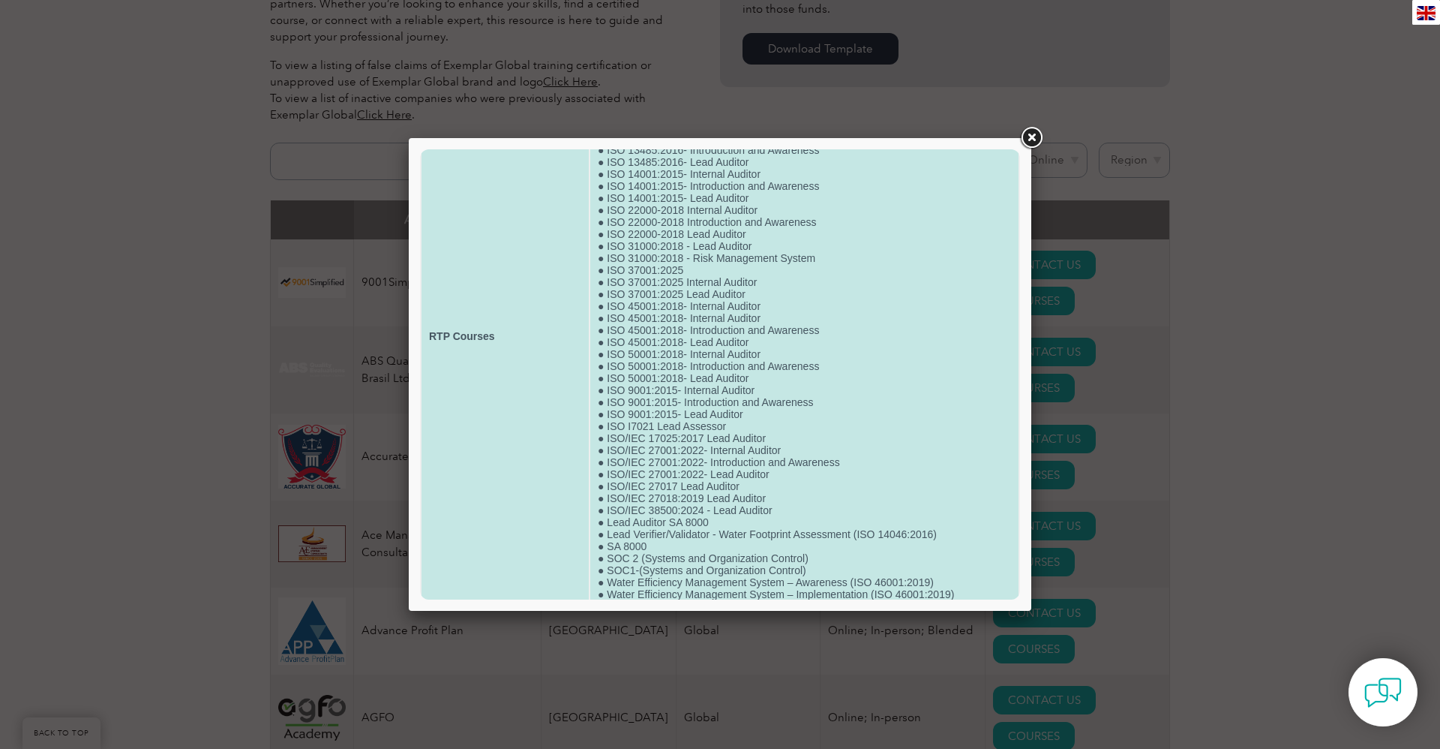
scroll to position [153, 0]
drag, startPoint x: 608, startPoint y: 494, endPoint x: 773, endPoint y: 494, distance: 165.1
click at [773, 494] on td "● Carbon Footprint Assessment for Organization (ISO 14064-1:2018) ● Carbon Foot…" at bounding box center [804, 328] width 428 height 585
copy td "ISO/IEC 27001:2022- Lead Auditor"
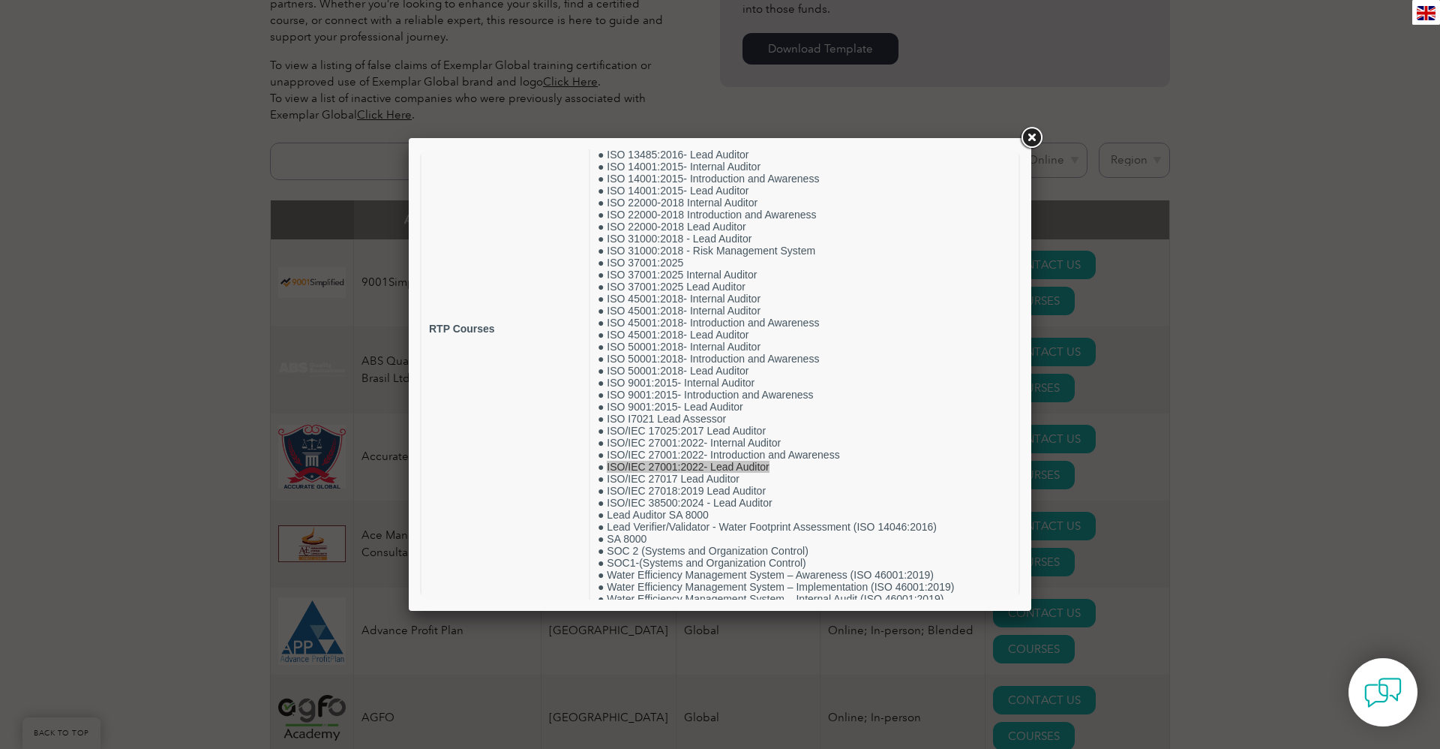
click at [1033, 137] on link at bounding box center [1031, 138] width 27 height 27
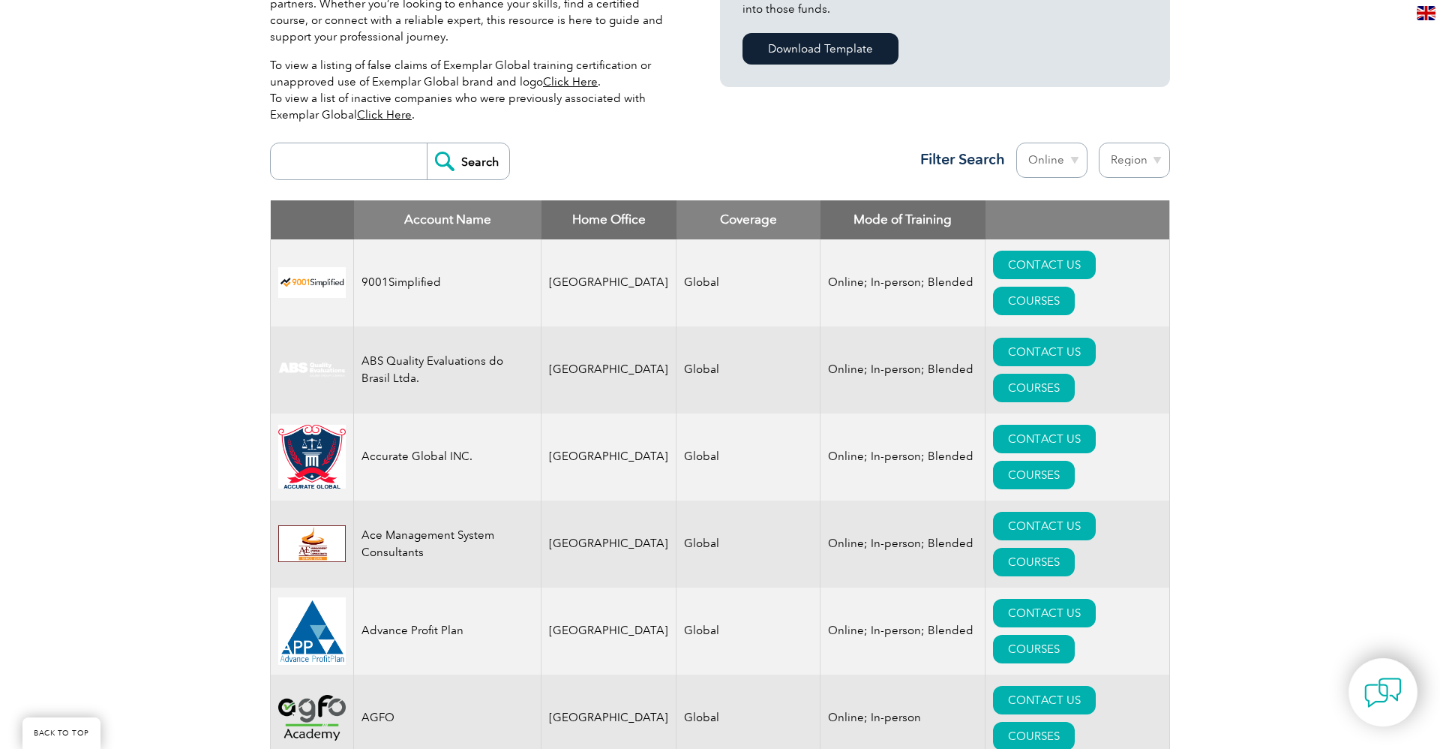
click at [392, 413] on td "Accurate Global INC." at bounding box center [448, 456] width 188 height 87
